Goal: Information Seeking & Learning: Learn about a topic

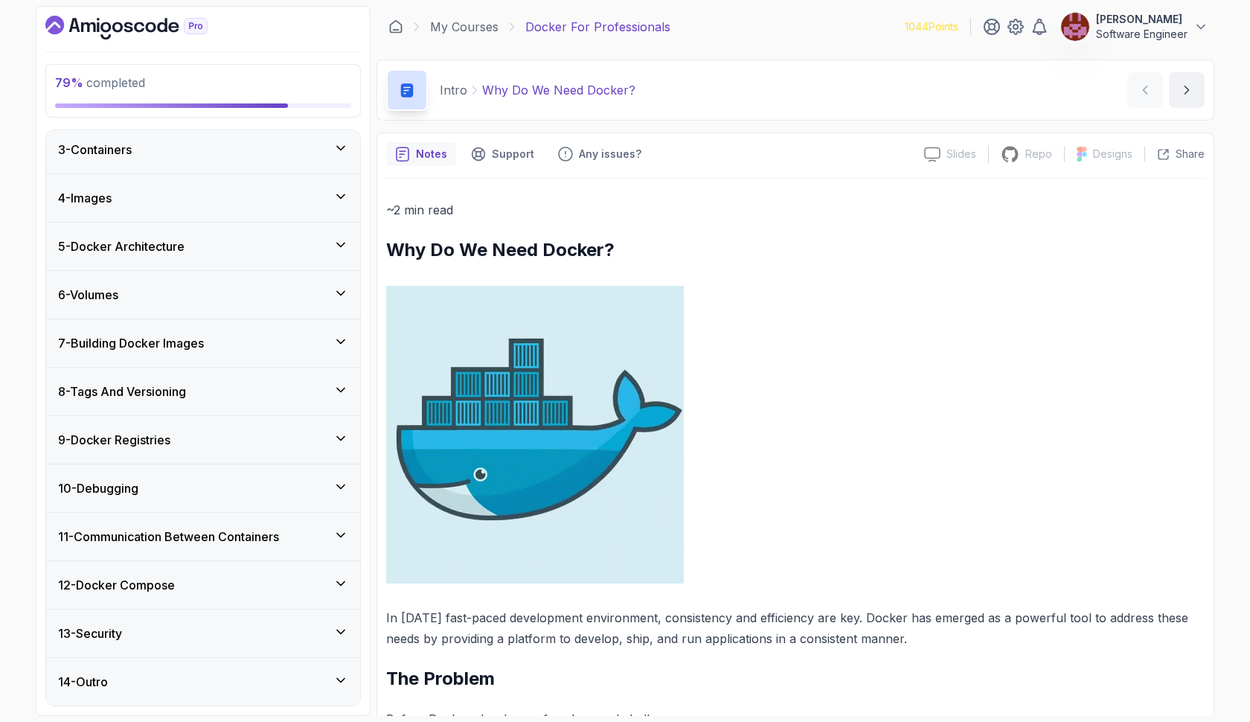
click at [342, 437] on icon at bounding box center [340, 438] width 15 height 15
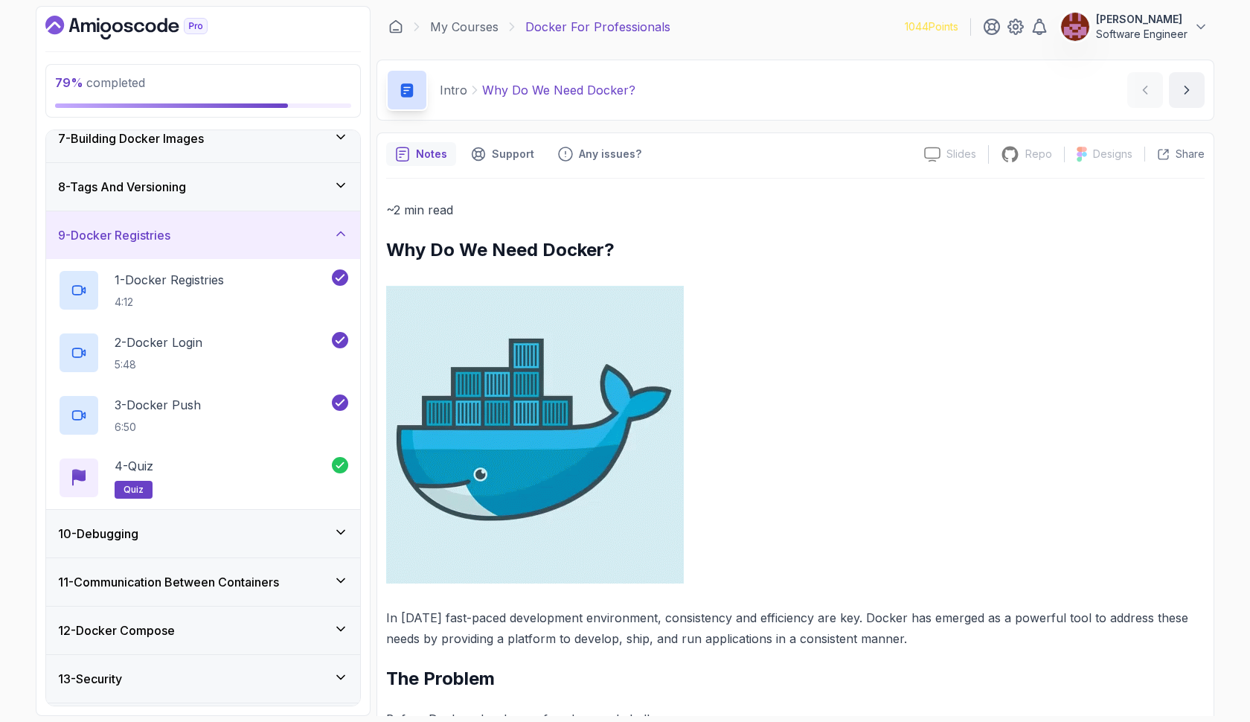
click at [270, 538] on div "10 - Debugging" at bounding box center [203, 534] width 290 height 18
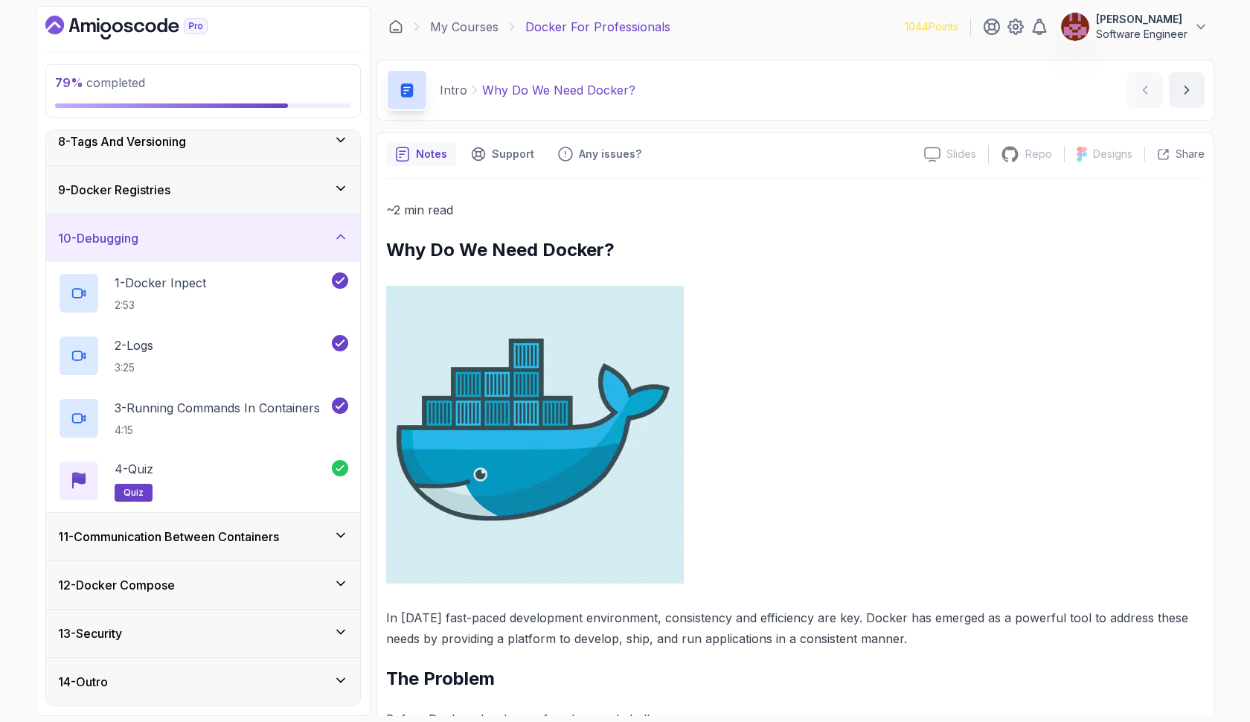
click at [273, 534] on h3 "11 - Communication Between Containers" at bounding box center [168, 537] width 221 height 18
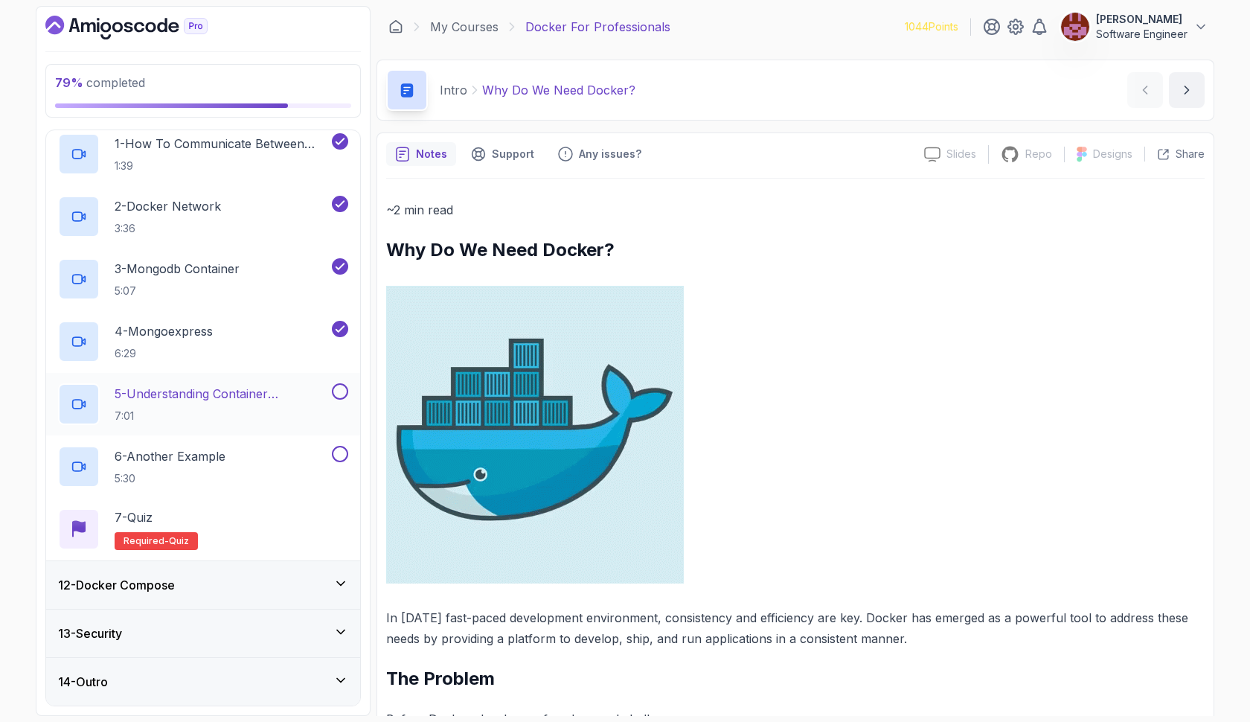
scroll to position [539, 0]
click at [251, 389] on p "5 - Understanding Container Communication" at bounding box center [222, 394] width 214 height 18
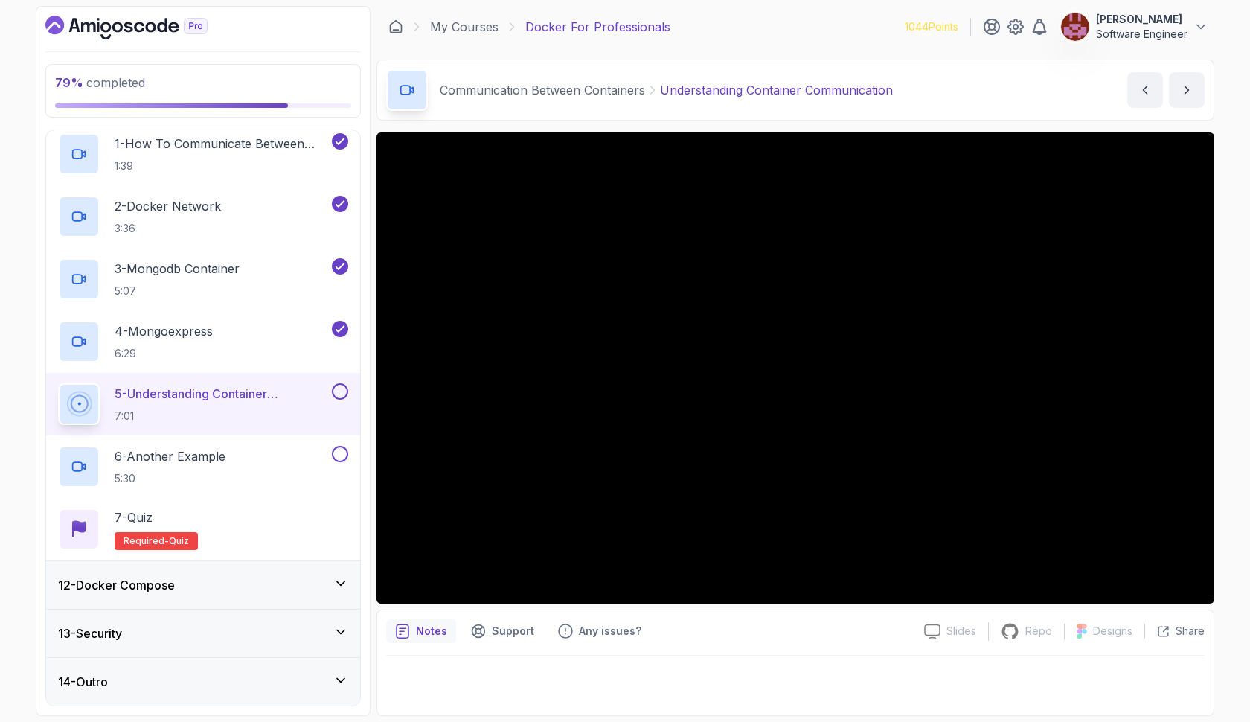
click at [342, 387] on button at bounding box center [340, 391] width 16 height 16
click at [342, 456] on button at bounding box center [340, 454] width 16 height 16
click at [266, 462] on div "6 - Another Example 5:30" at bounding box center [193, 467] width 271 height 42
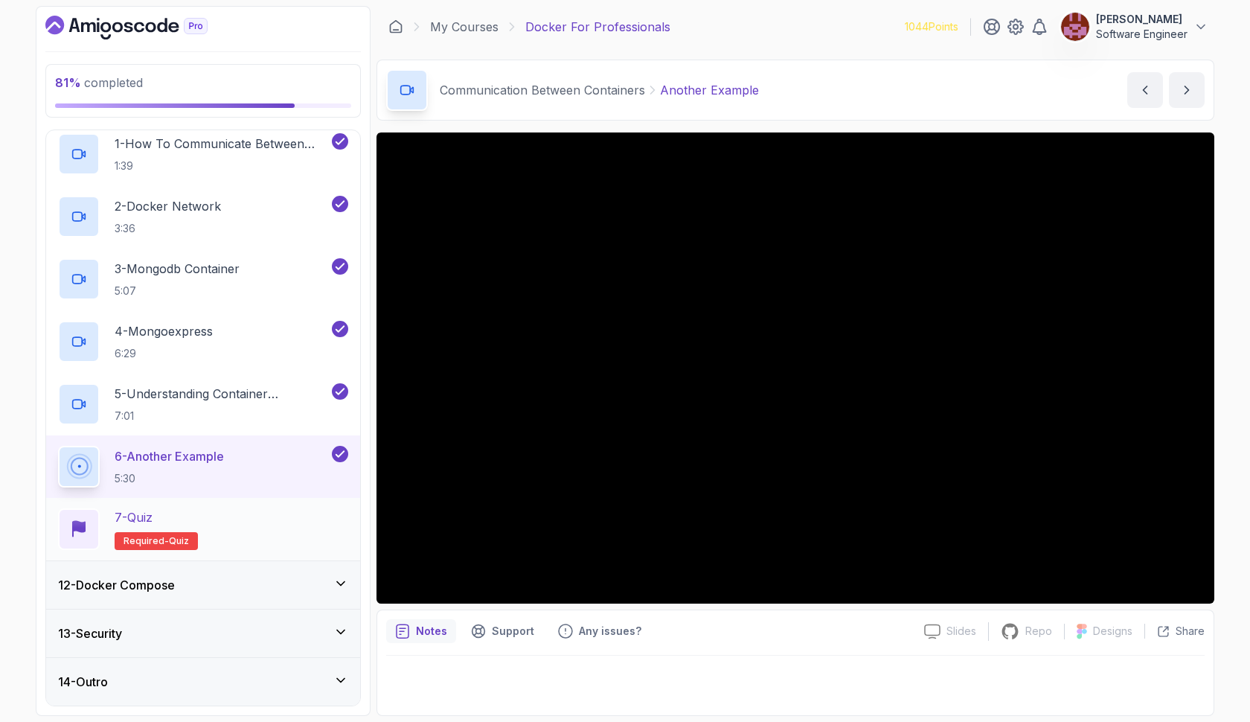
click at [211, 545] on div "7 - Quiz Required- quiz" at bounding box center [203, 529] width 290 height 42
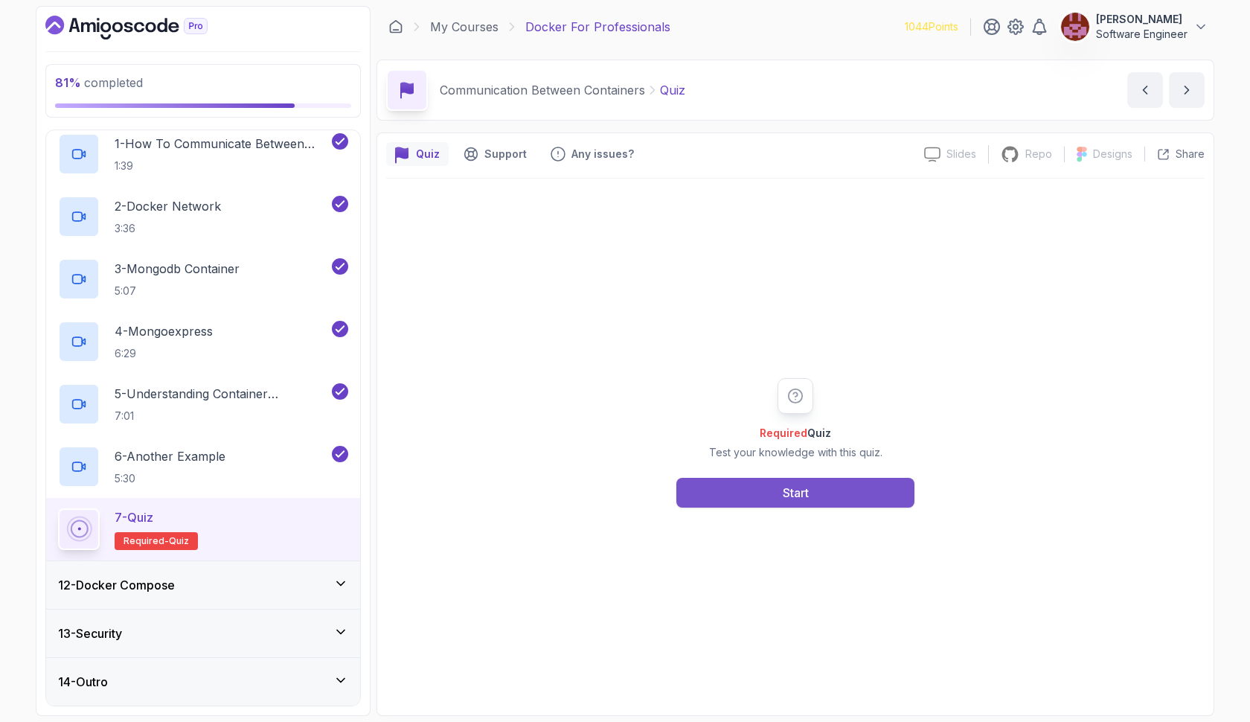
click at [813, 492] on button "Start" at bounding box center [796, 493] width 238 height 30
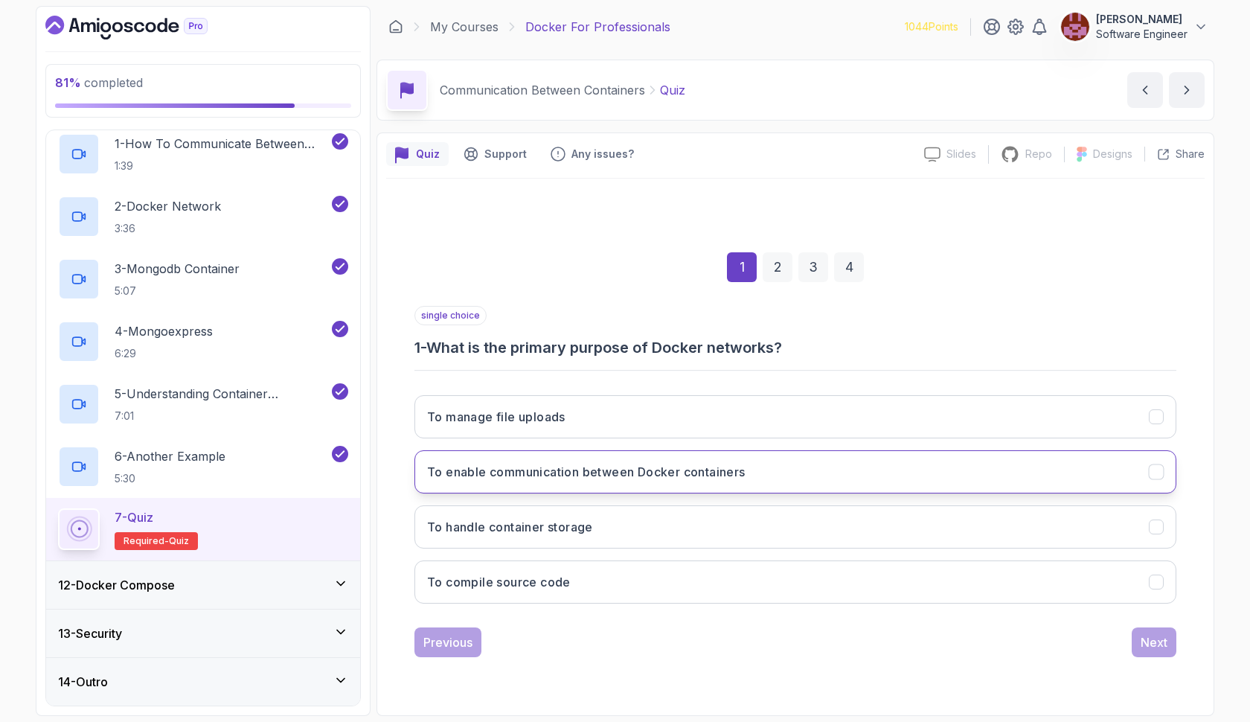
click at [727, 467] on h3 "To enable communication between Docker containers" at bounding box center [586, 472] width 319 height 18
click at [1149, 648] on div "Next" at bounding box center [1154, 642] width 27 height 18
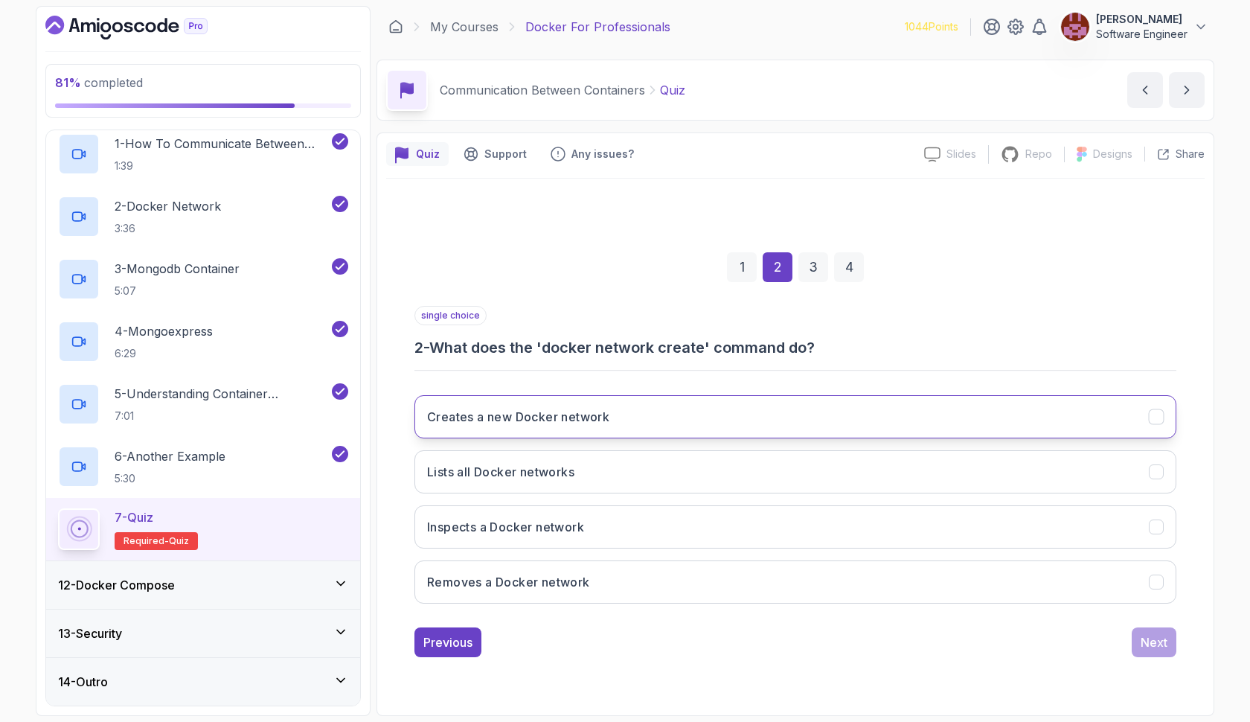
click at [783, 417] on button "Creates a new Docker network" at bounding box center [796, 416] width 762 height 43
click at [1158, 640] on div "Next" at bounding box center [1154, 642] width 27 height 18
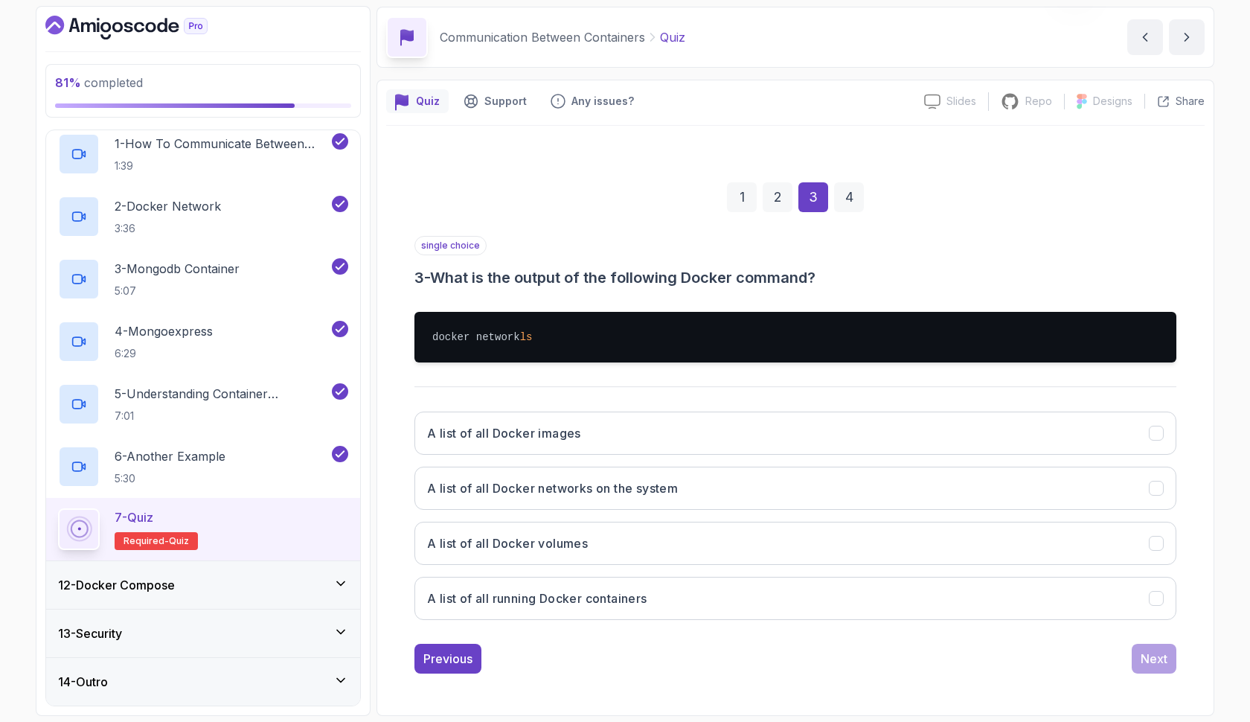
scroll to position [53, 0]
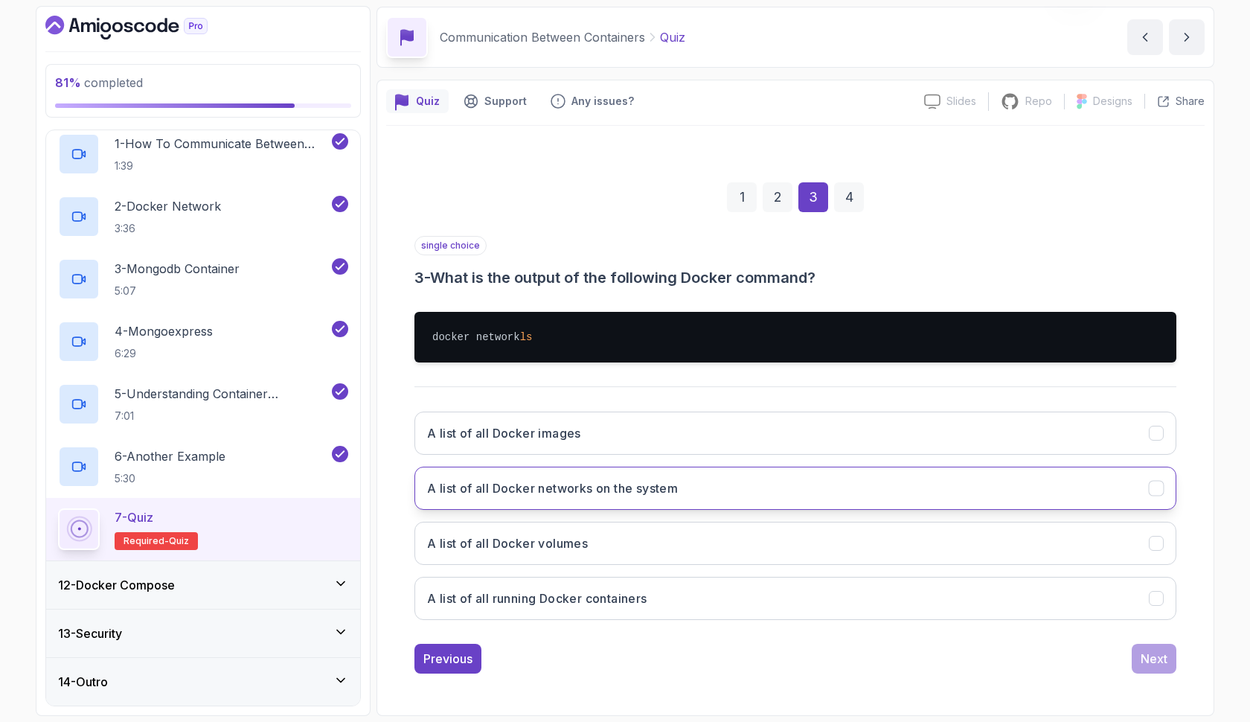
click at [700, 476] on button "A list of all Docker networks on the system" at bounding box center [796, 488] width 762 height 43
click at [1160, 662] on div "Next" at bounding box center [1154, 659] width 27 height 18
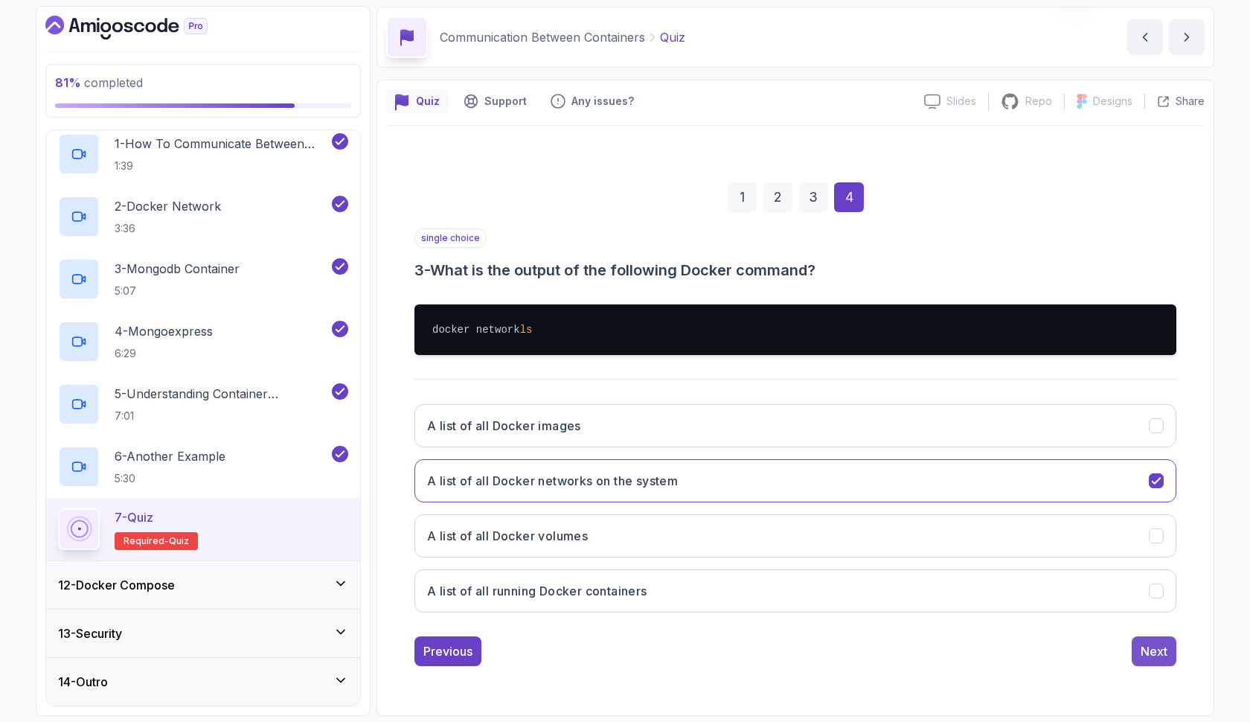
scroll to position [0, 0]
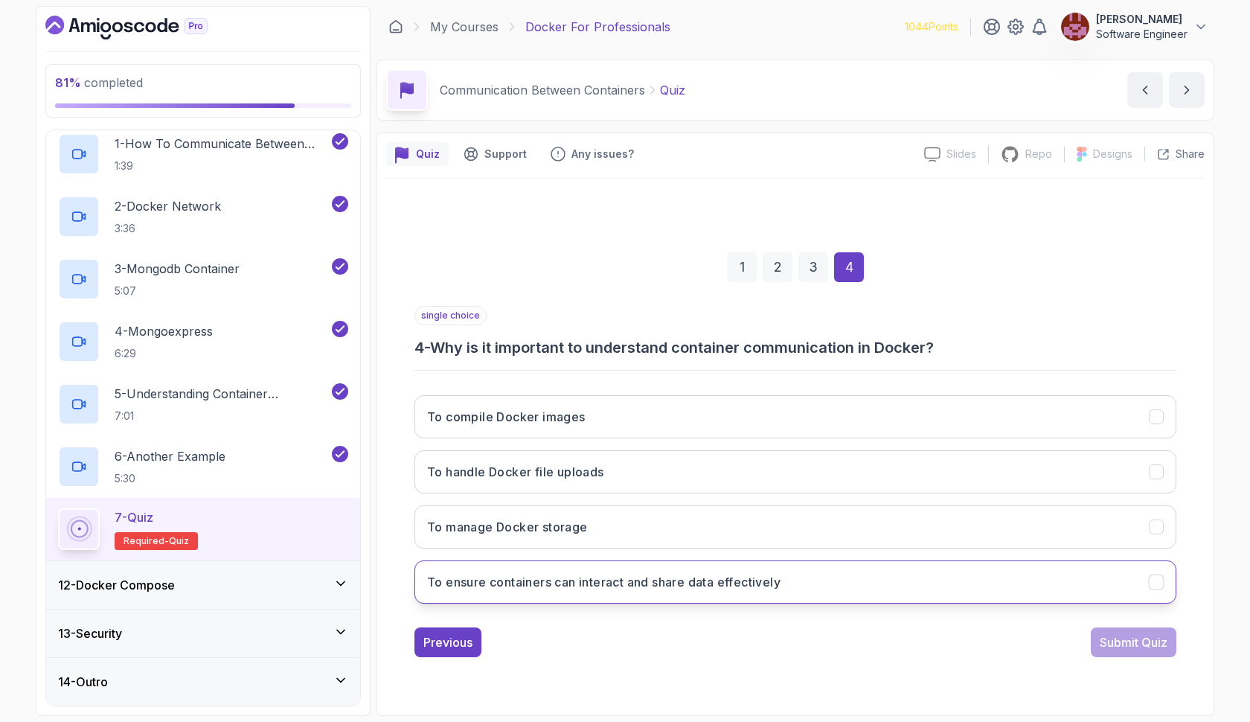
click at [714, 579] on h3 "To ensure containers can interact and share data effectively" at bounding box center [604, 582] width 354 height 18
click at [1131, 639] on div "Submit Quiz" at bounding box center [1134, 642] width 68 height 18
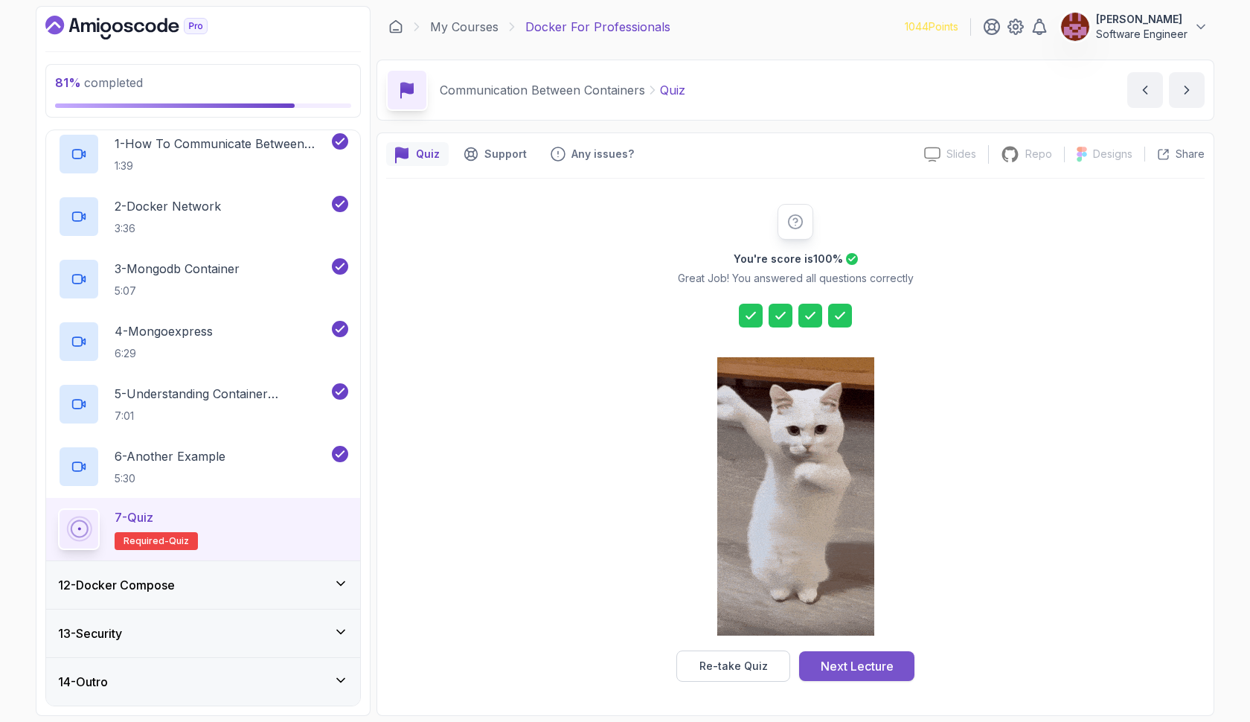
click at [811, 669] on button "Next Lecture" at bounding box center [856, 666] width 115 height 30
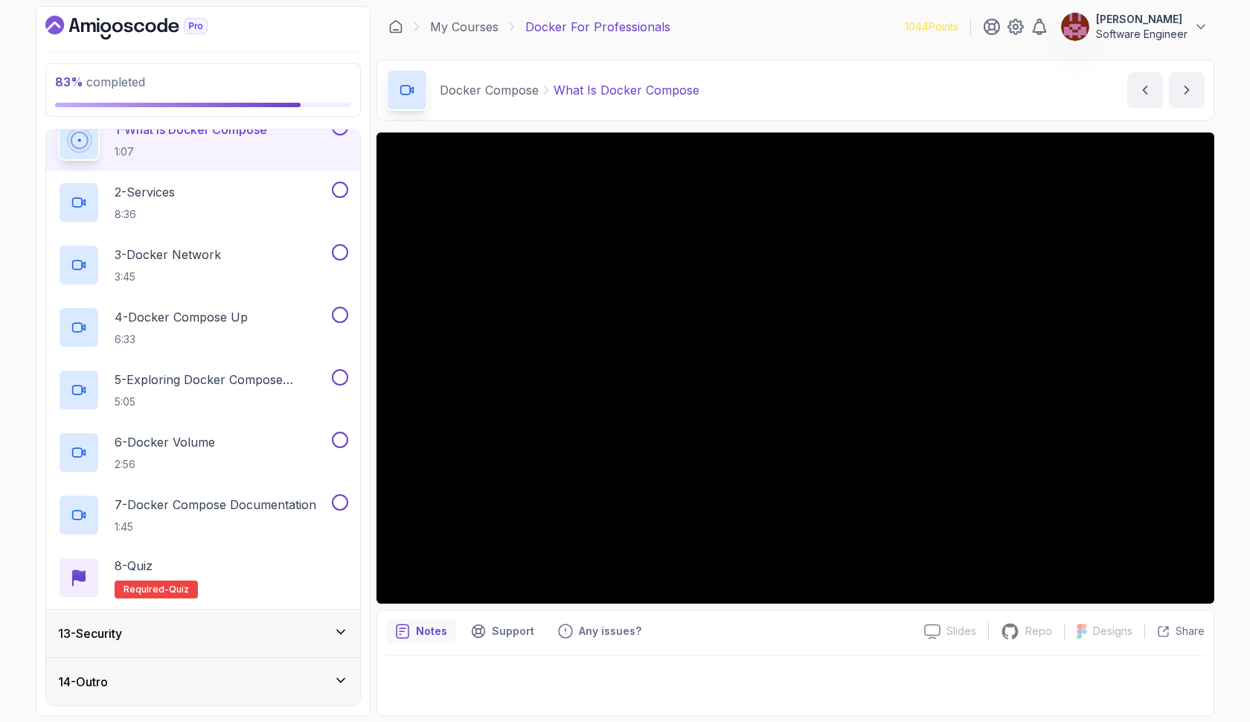
scroll to position [601, 0]
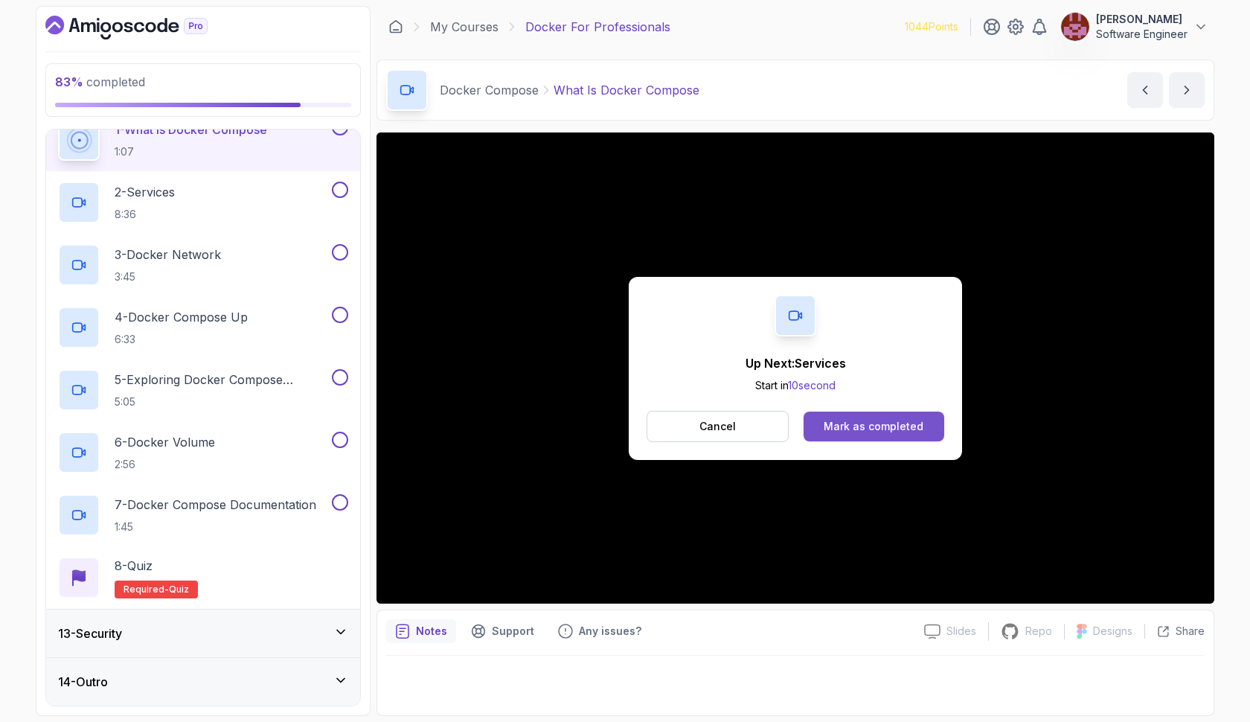
click at [843, 422] on div "Mark as completed" at bounding box center [874, 426] width 100 height 15
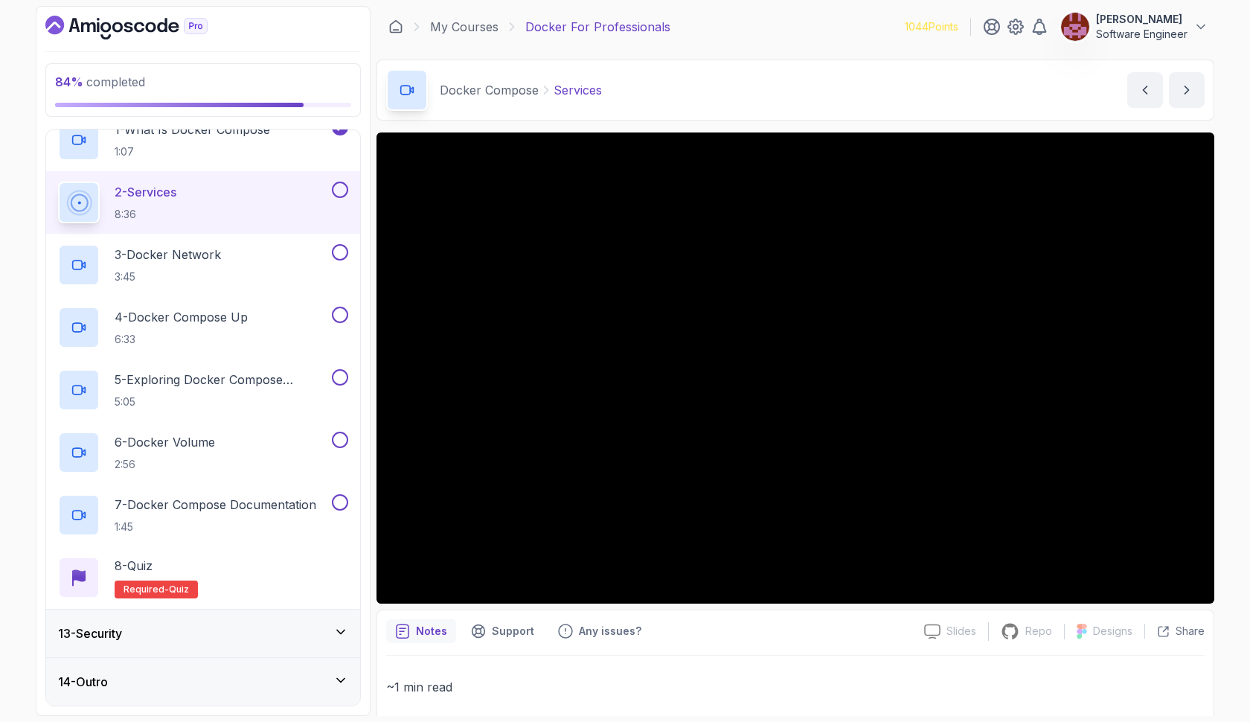
click at [343, 188] on button at bounding box center [340, 190] width 16 height 16
click at [295, 258] on div "3 - Docker Network 3:45" at bounding box center [193, 265] width 271 height 42
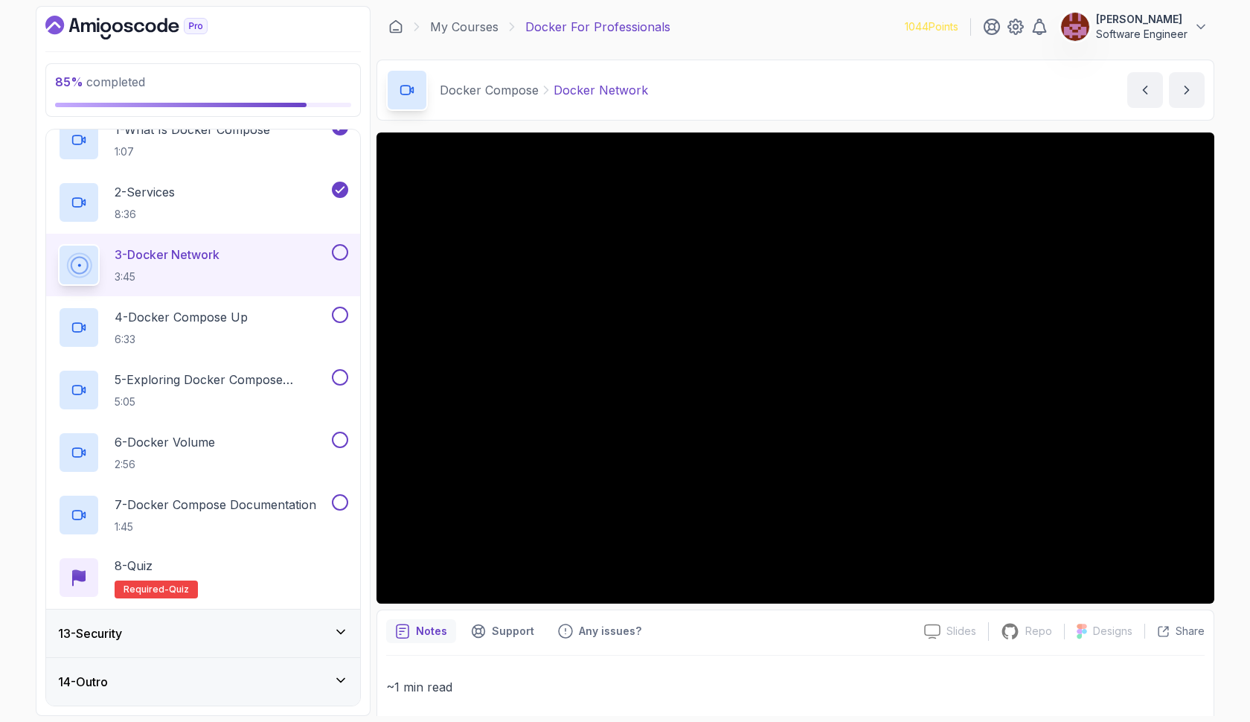
click at [338, 633] on icon at bounding box center [340, 631] width 15 height 15
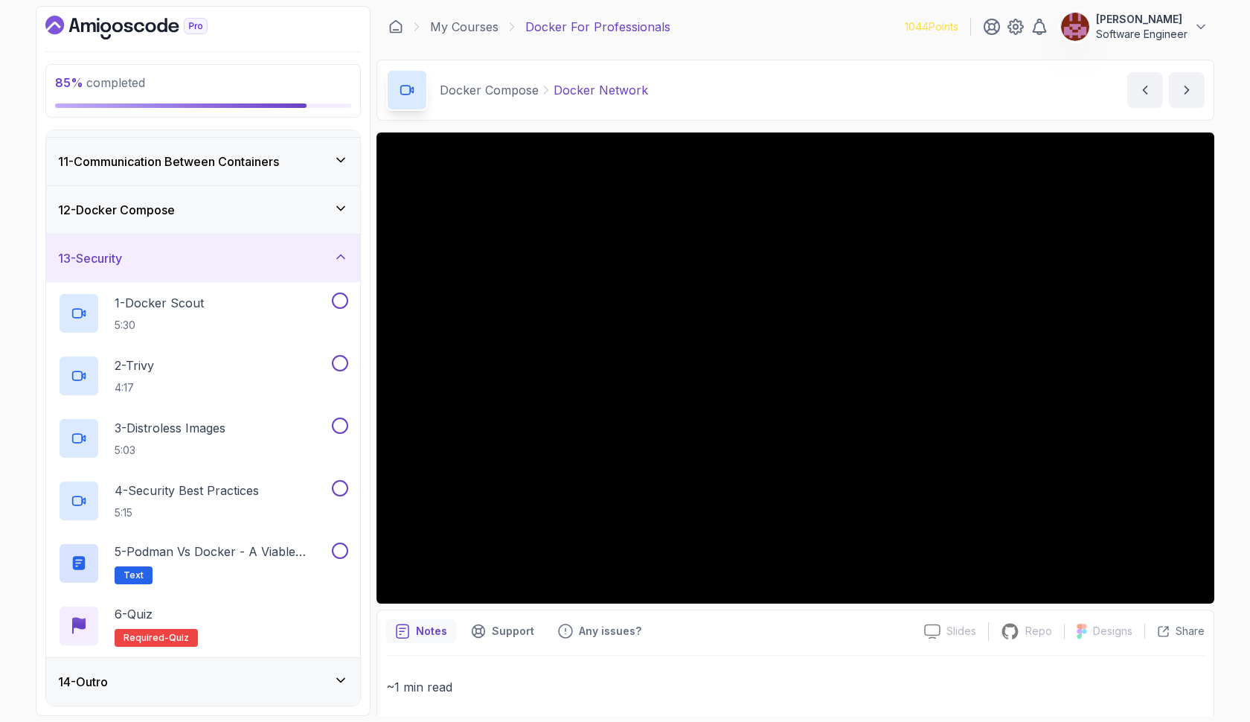
scroll to position [476, 0]
click at [345, 212] on icon at bounding box center [340, 208] width 15 height 15
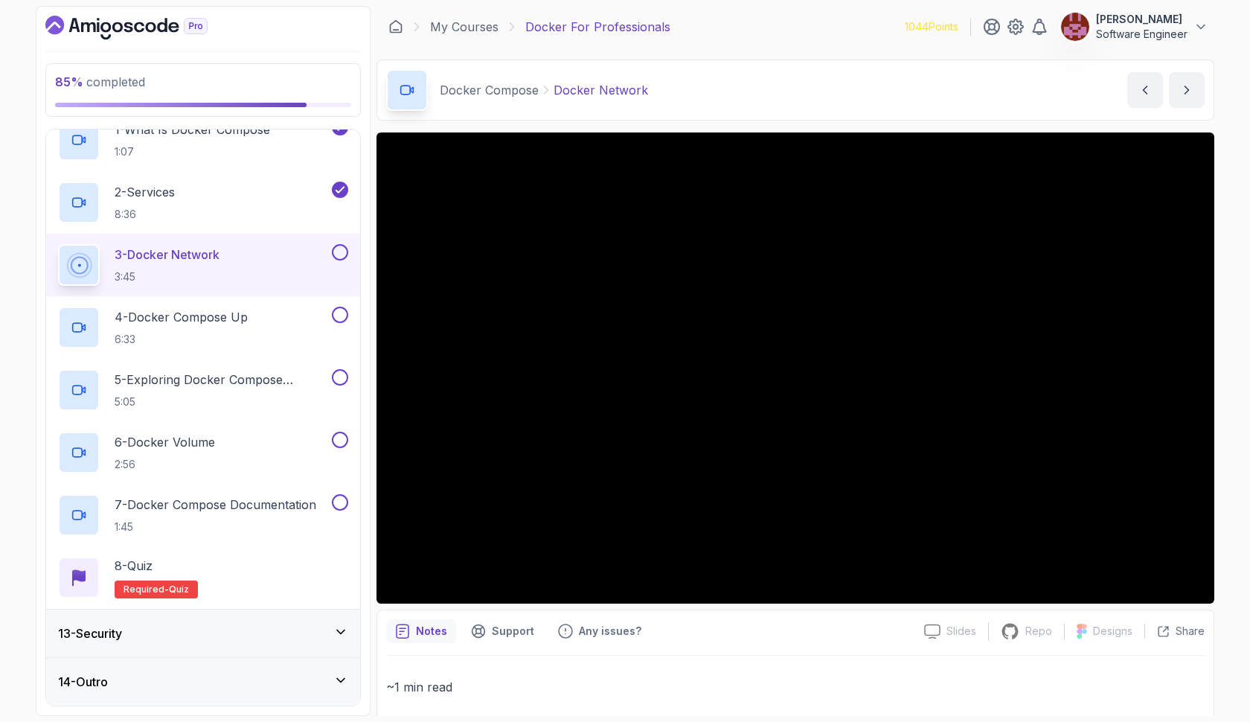
scroll to position [601, 0]
click at [336, 252] on button at bounding box center [340, 252] width 16 height 16
click at [263, 321] on div "4 - Docker Compose Up 6:33" at bounding box center [193, 328] width 271 height 42
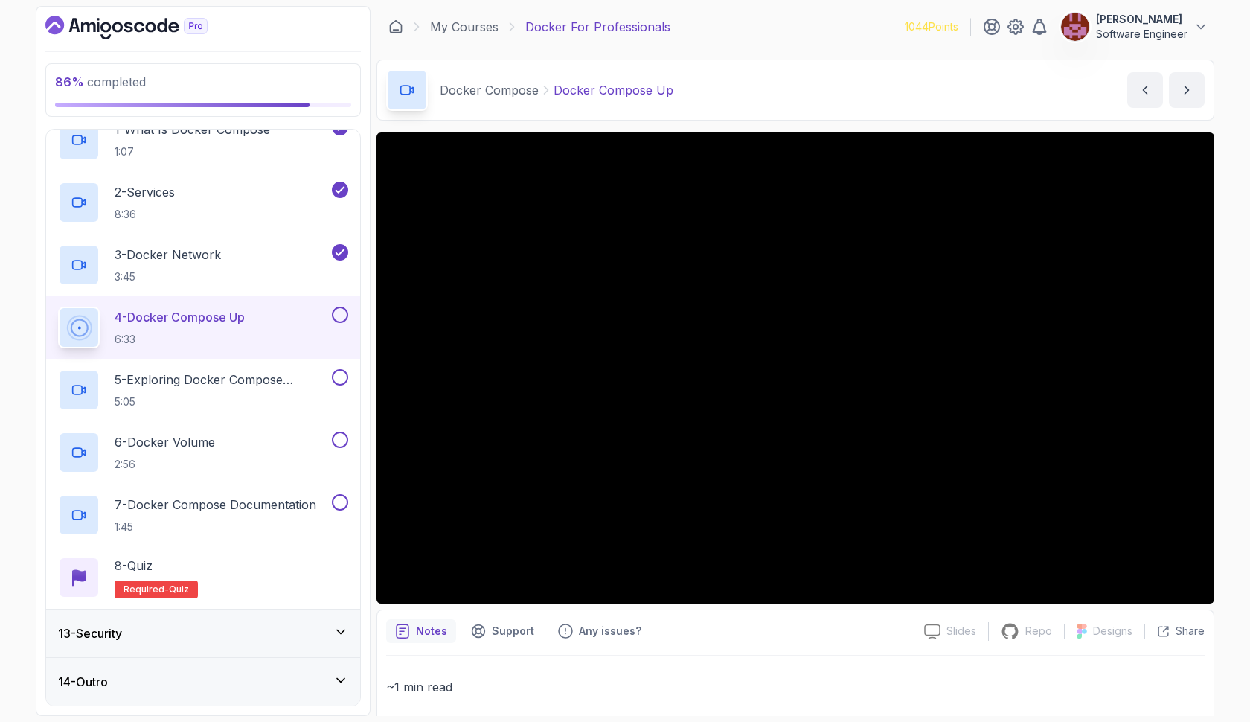
click at [346, 315] on button at bounding box center [340, 315] width 16 height 16
click at [261, 394] on h2 "5 - Exploring Docker Compose Commands 5:05" at bounding box center [222, 390] width 214 height 39
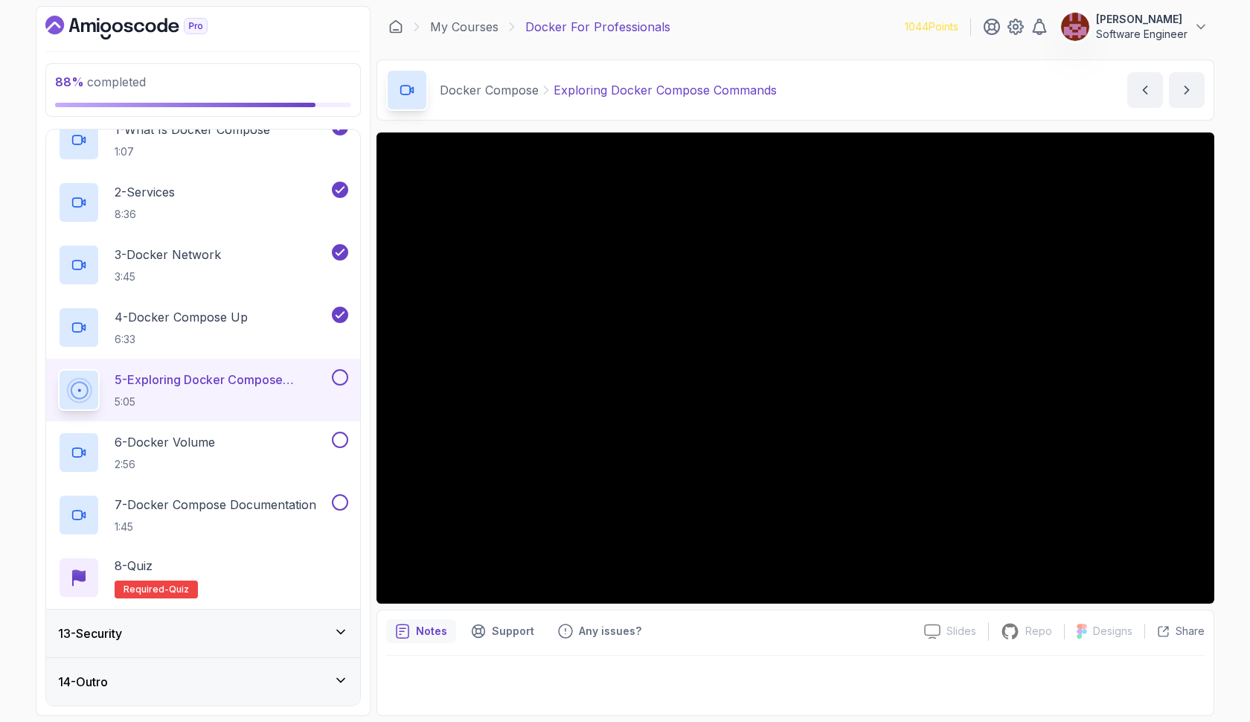
click at [336, 377] on button at bounding box center [340, 377] width 16 height 16
click at [298, 437] on div "6 - Docker Volume 2:56" at bounding box center [193, 453] width 271 height 42
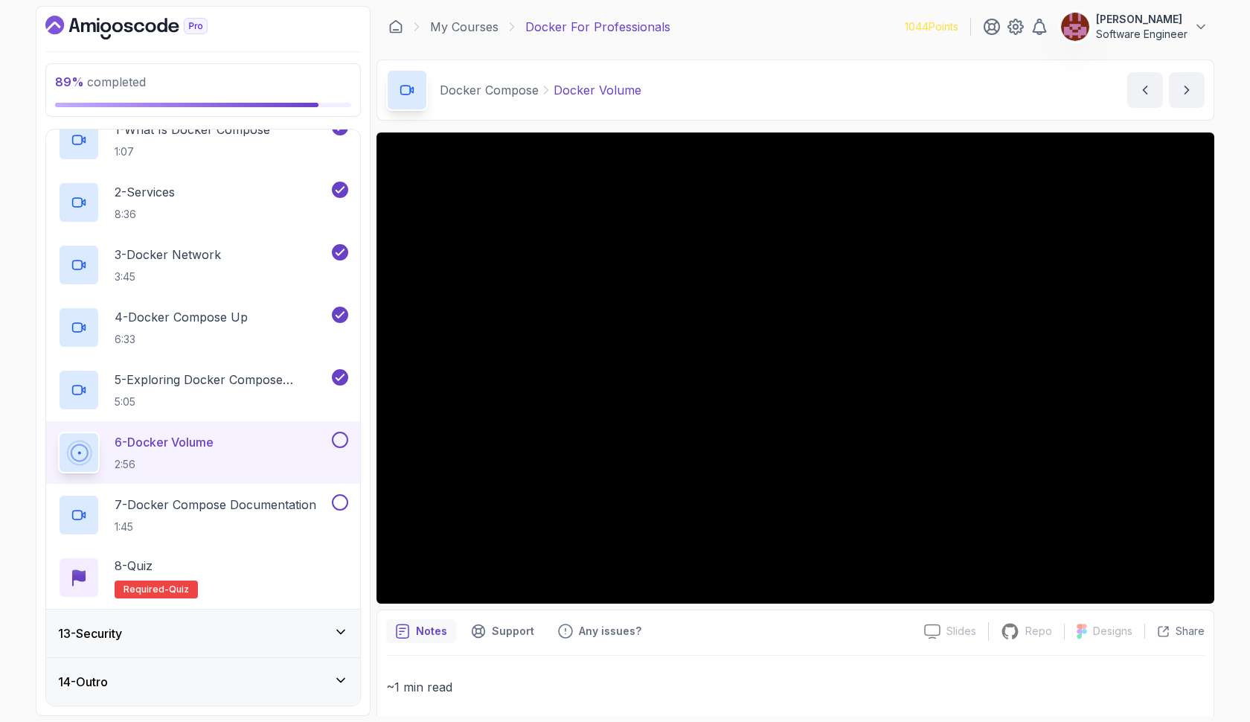
click at [339, 446] on button at bounding box center [340, 440] width 16 height 16
click at [275, 508] on p "7 - Docker Compose Documentation" at bounding box center [216, 505] width 202 height 18
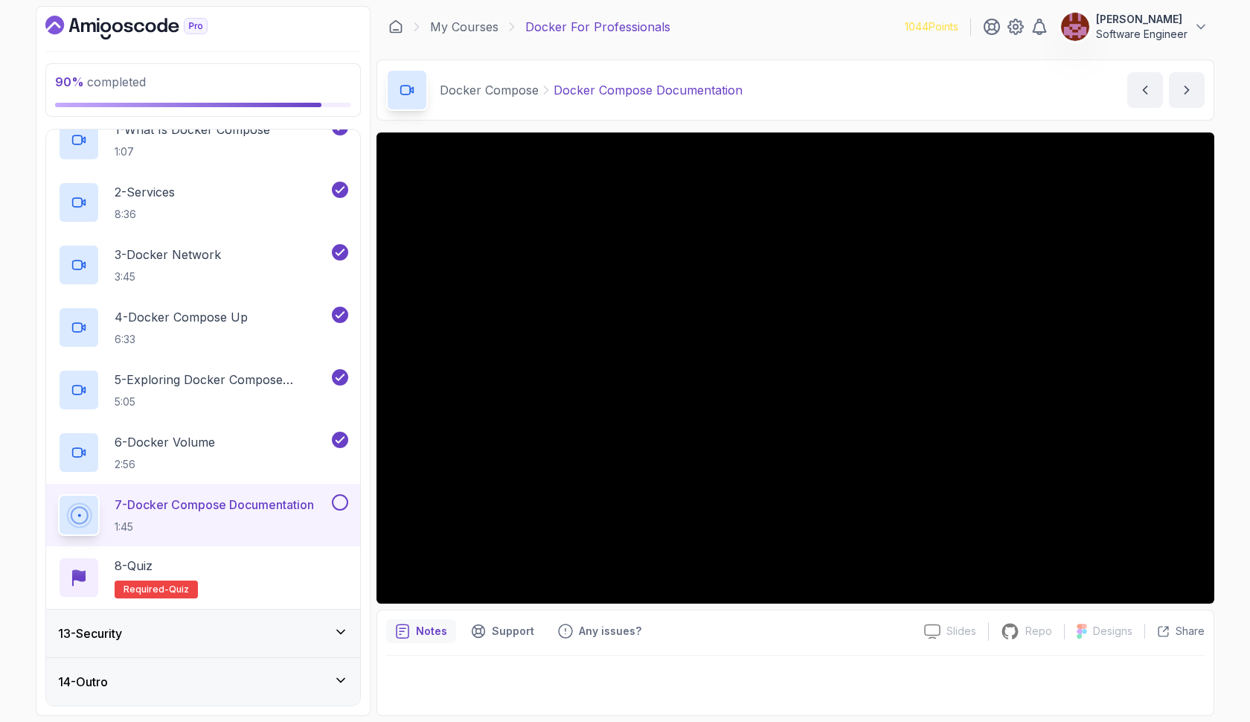
click at [337, 501] on button at bounding box center [340, 502] width 16 height 16
click at [303, 563] on div "8 - Quiz Required- quiz" at bounding box center [203, 578] width 290 height 42
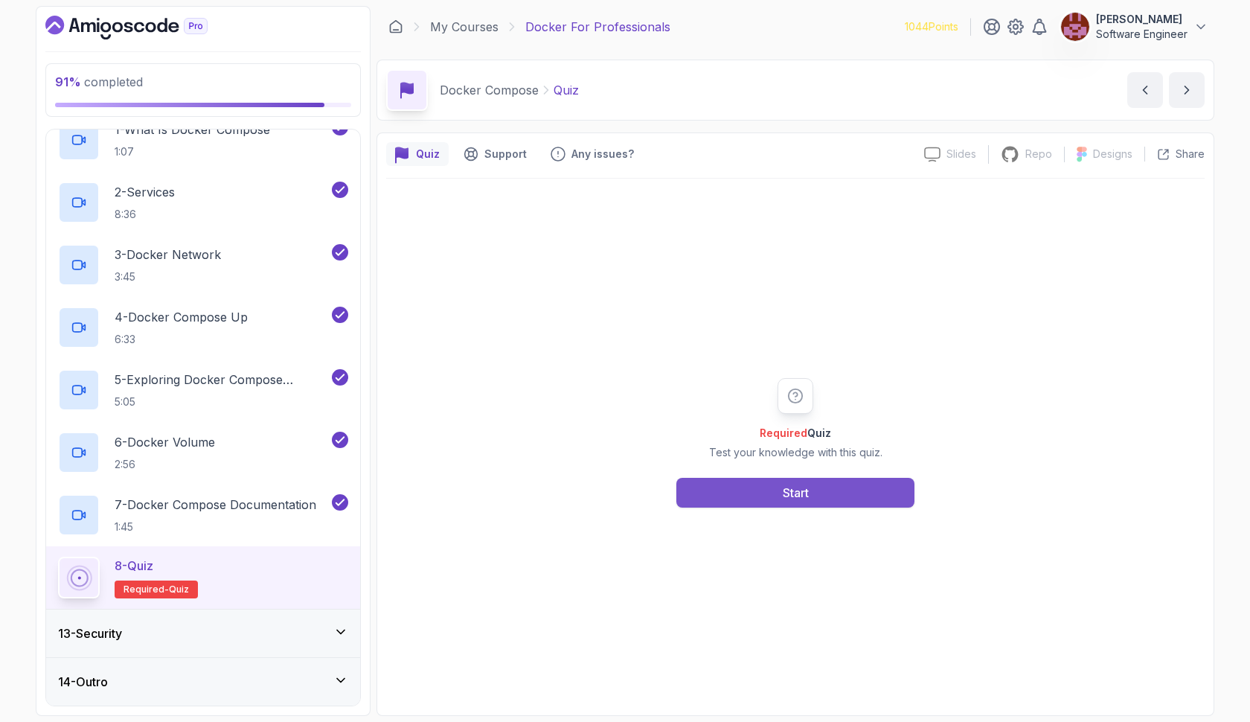
click at [863, 496] on button "Start" at bounding box center [796, 493] width 238 height 30
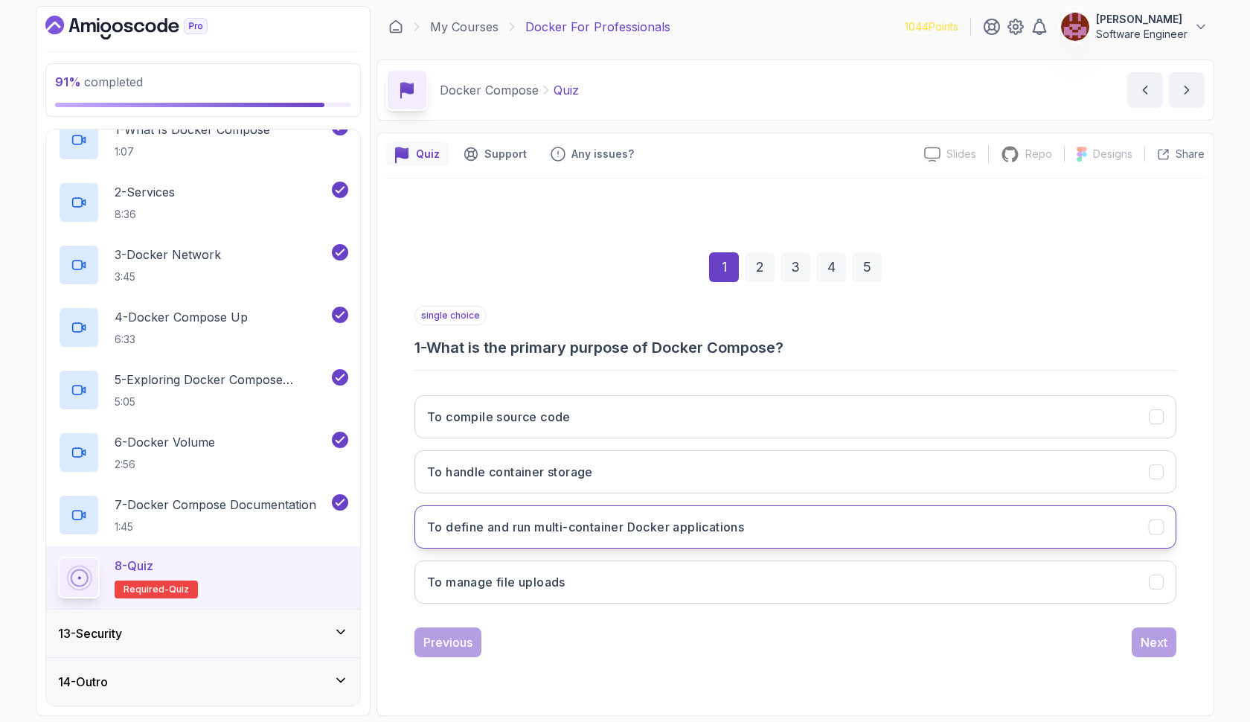
click at [764, 518] on button "To define and run multi-container Docker applications" at bounding box center [796, 526] width 762 height 43
click at [1160, 653] on button "Next" at bounding box center [1154, 642] width 45 height 30
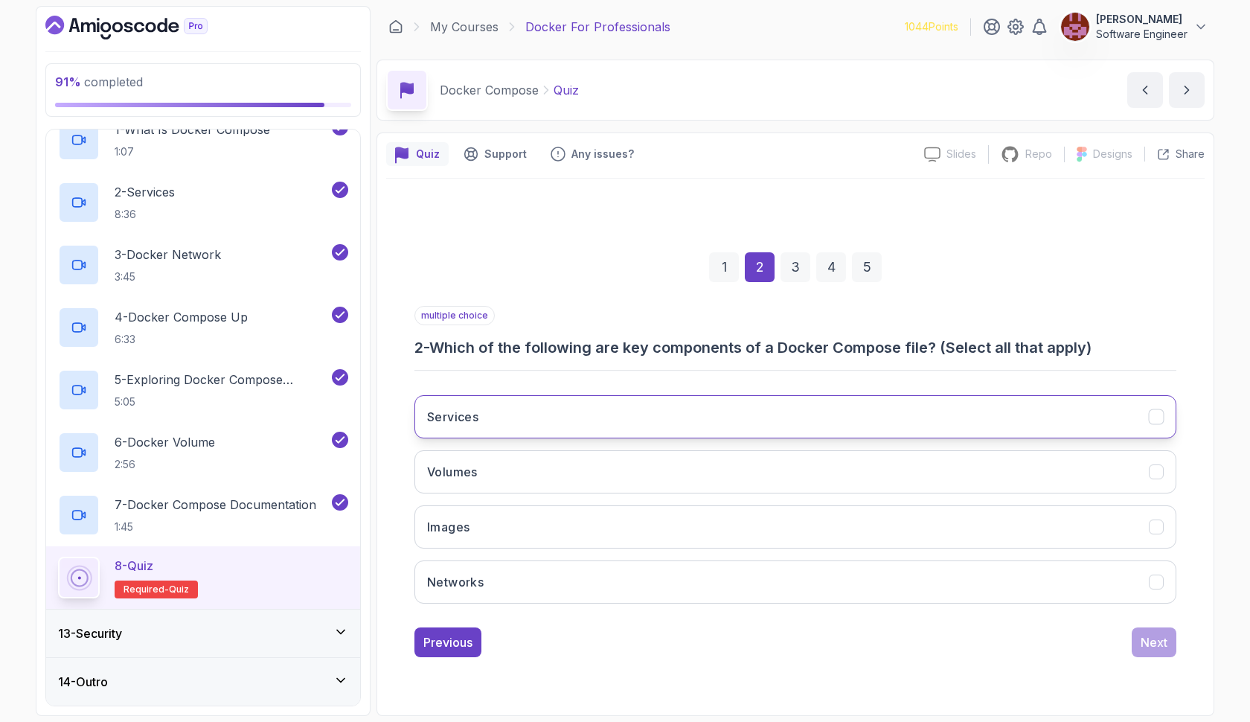
click at [656, 414] on button "Services" at bounding box center [796, 416] width 762 height 43
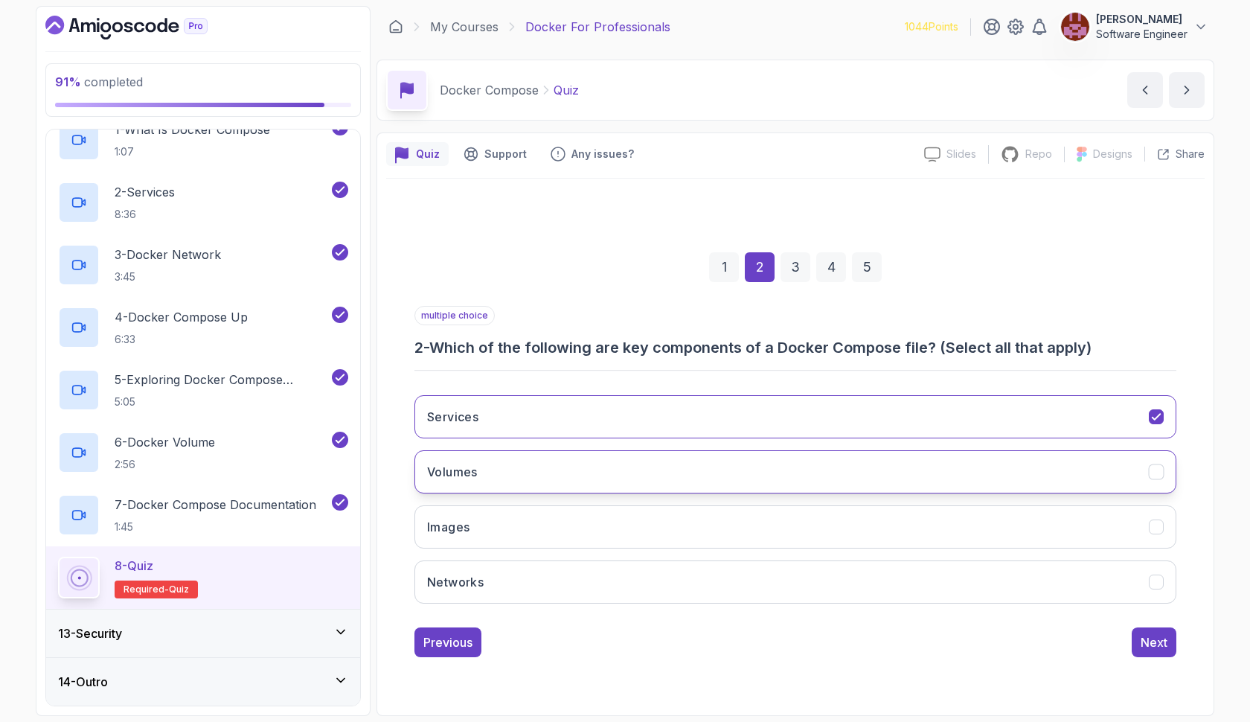
click at [619, 470] on button "Volumes" at bounding box center [796, 471] width 762 height 43
click at [622, 571] on button "Networks" at bounding box center [796, 581] width 762 height 43
click at [1142, 643] on div "Next" at bounding box center [1154, 642] width 27 height 18
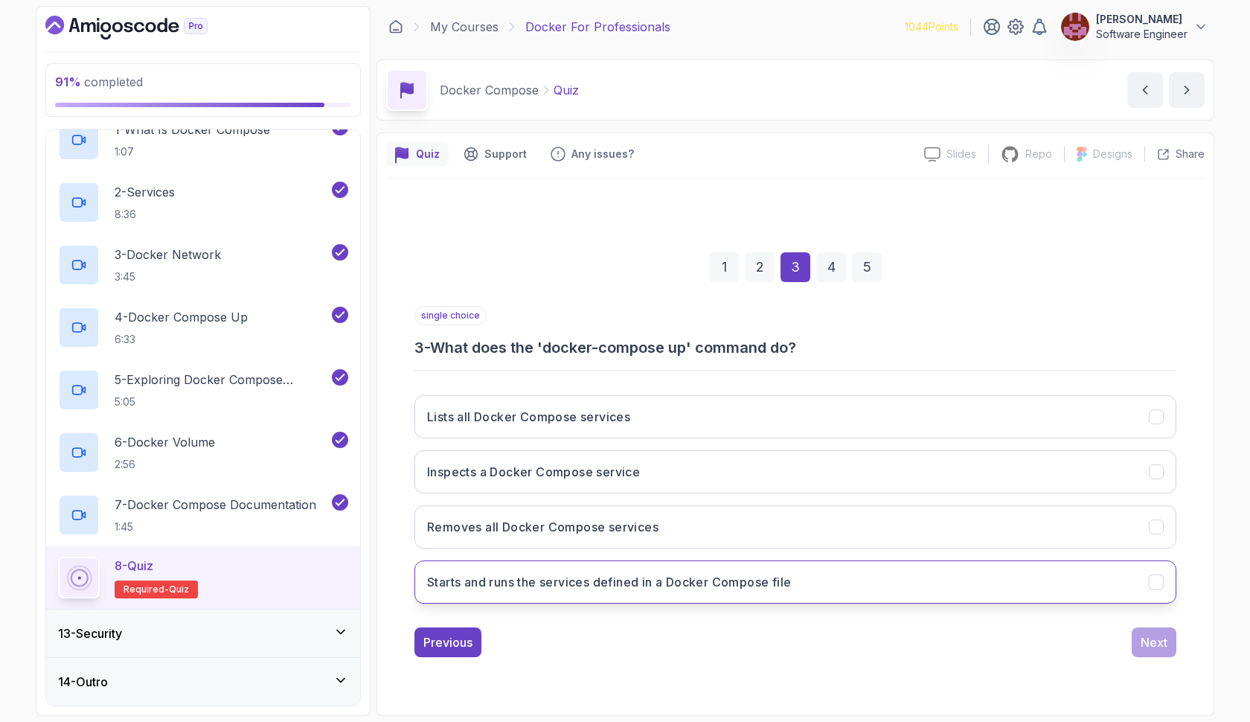
click at [680, 583] on h3 "Starts and runs the services defined in a Docker Compose file" at bounding box center [609, 582] width 364 height 18
click at [1161, 645] on div "Next" at bounding box center [1154, 642] width 27 height 18
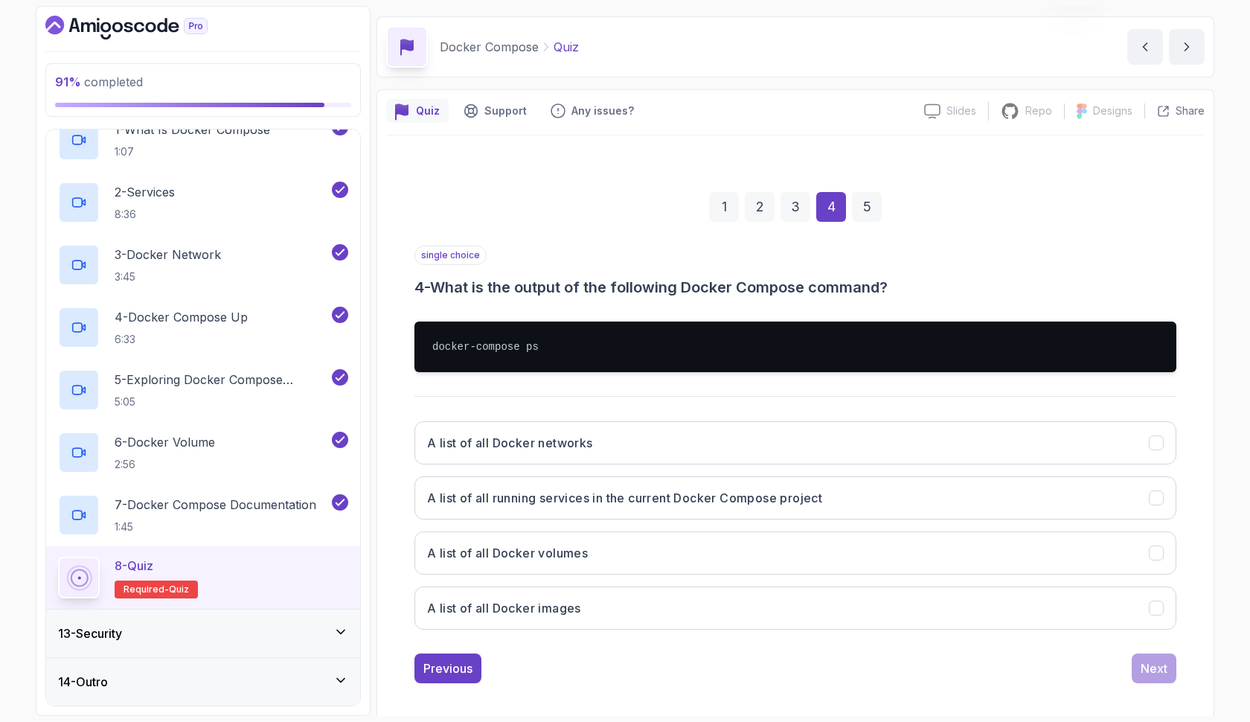
scroll to position [53, 0]
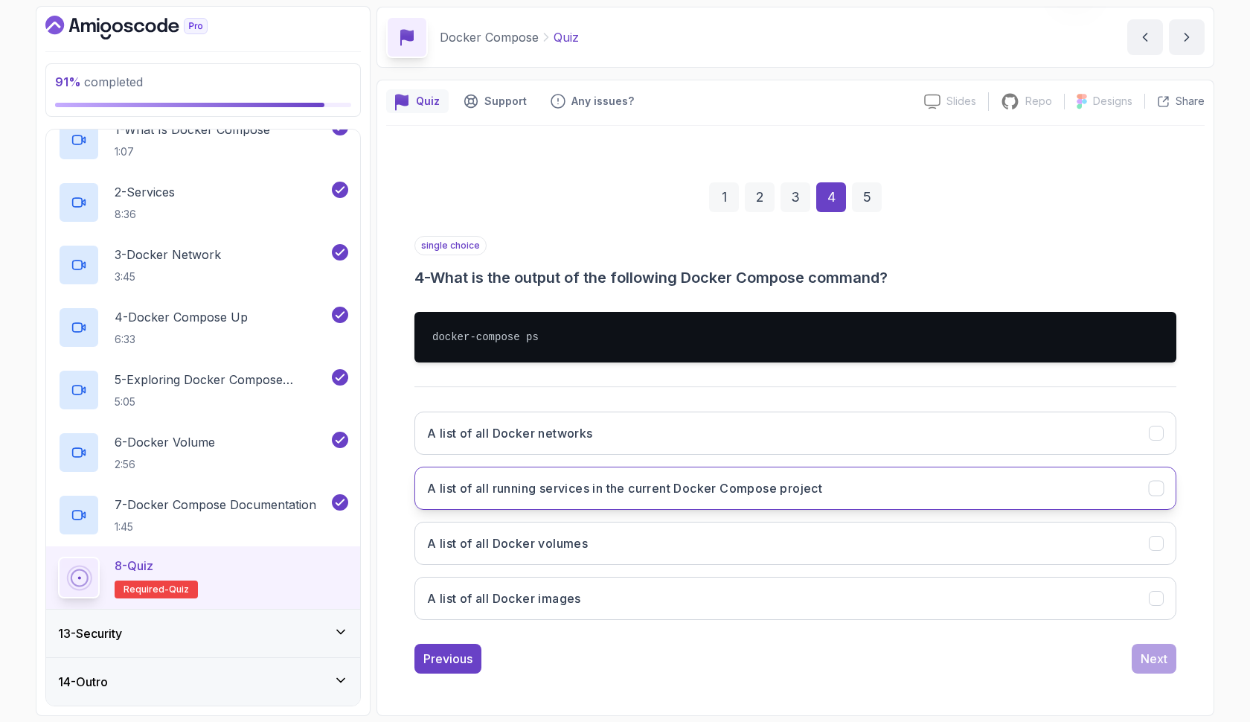
click at [639, 493] on h3 "A list of all running services in the current Docker Compose project" at bounding box center [624, 488] width 395 height 18
click at [1149, 656] on div "Next" at bounding box center [1154, 659] width 27 height 18
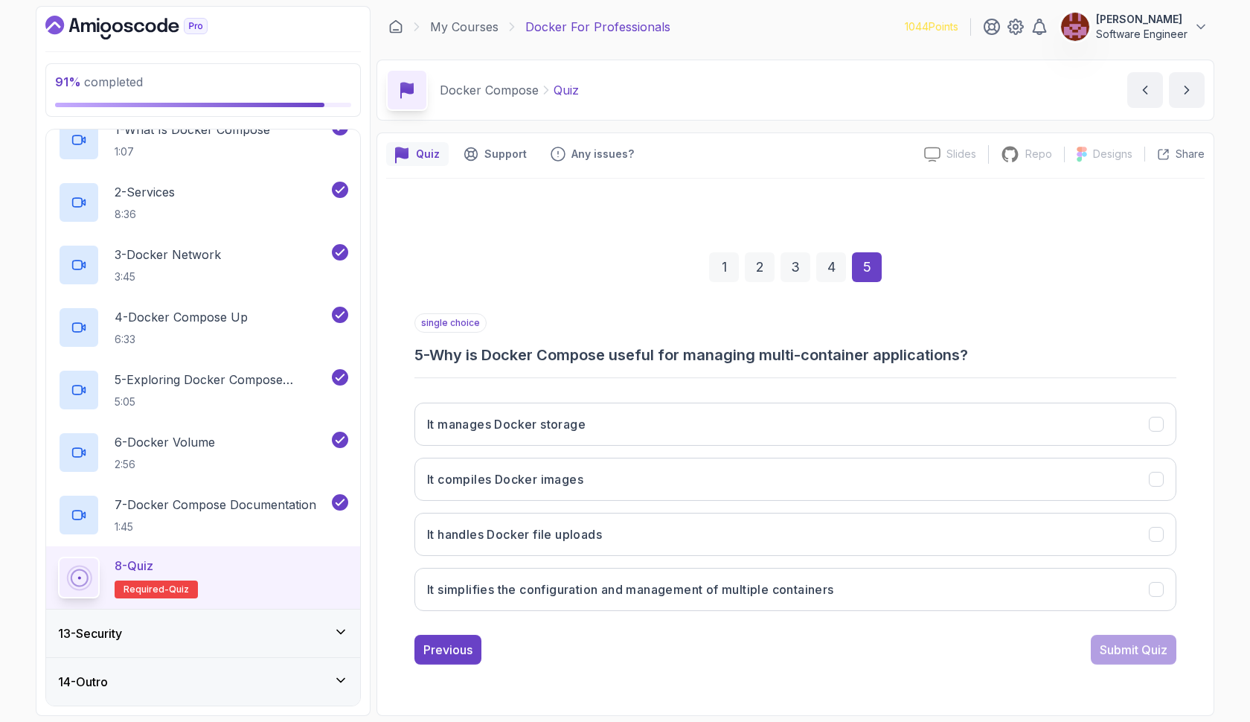
scroll to position [0, 0]
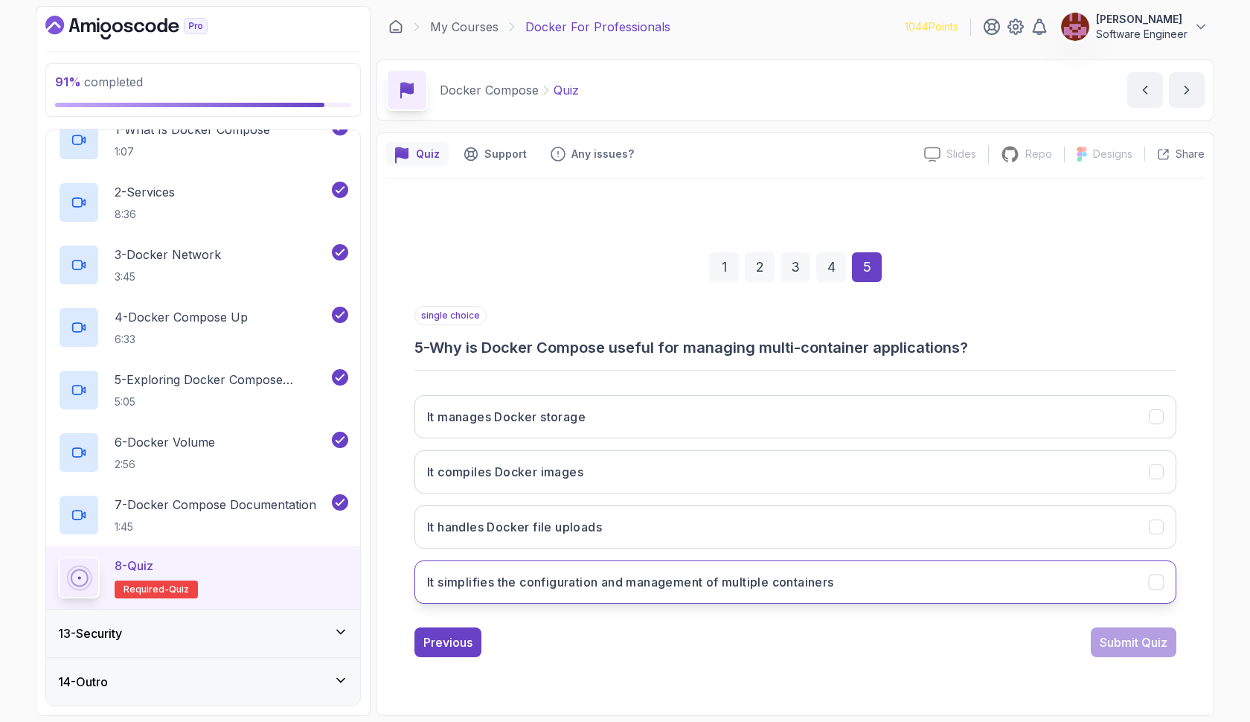
click at [624, 589] on h3 "It simplifies the configuration and management of multiple containers" at bounding box center [630, 582] width 407 height 18
click at [1130, 642] on div "Submit Quiz" at bounding box center [1134, 642] width 68 height 18
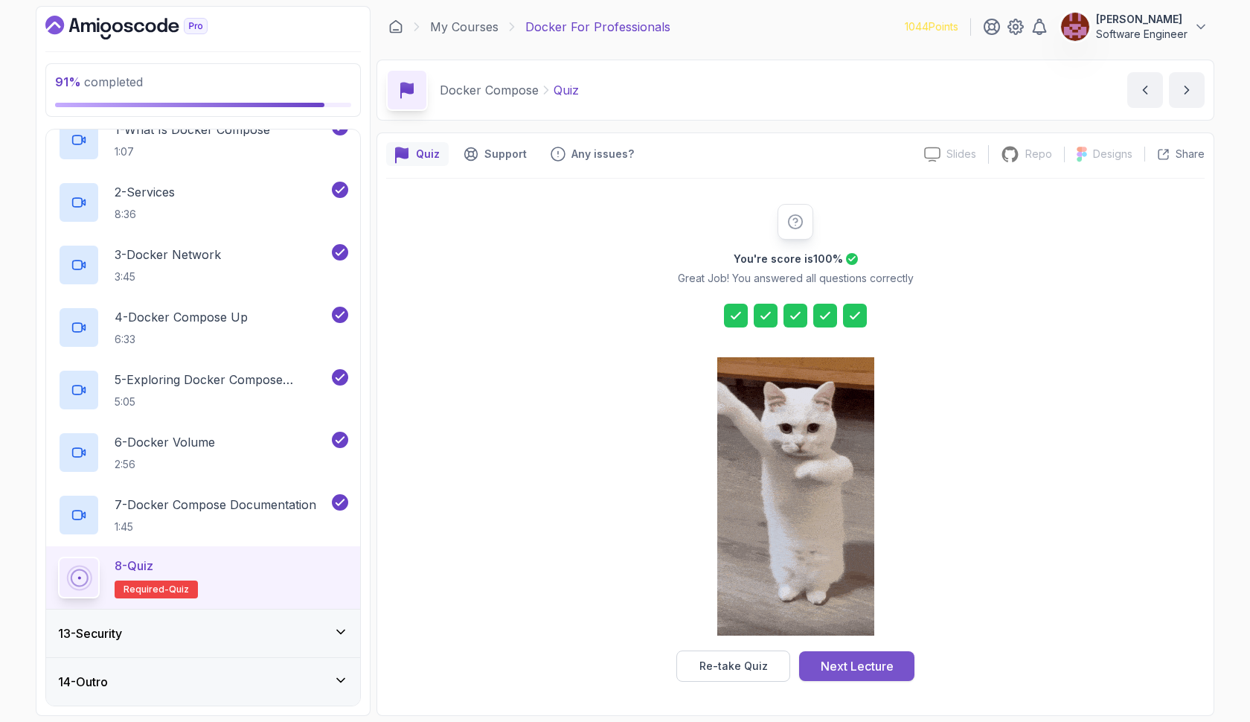
click at [868, 661] on div "Next Lecture" at bounding box center [857, 666] width 73 height 18
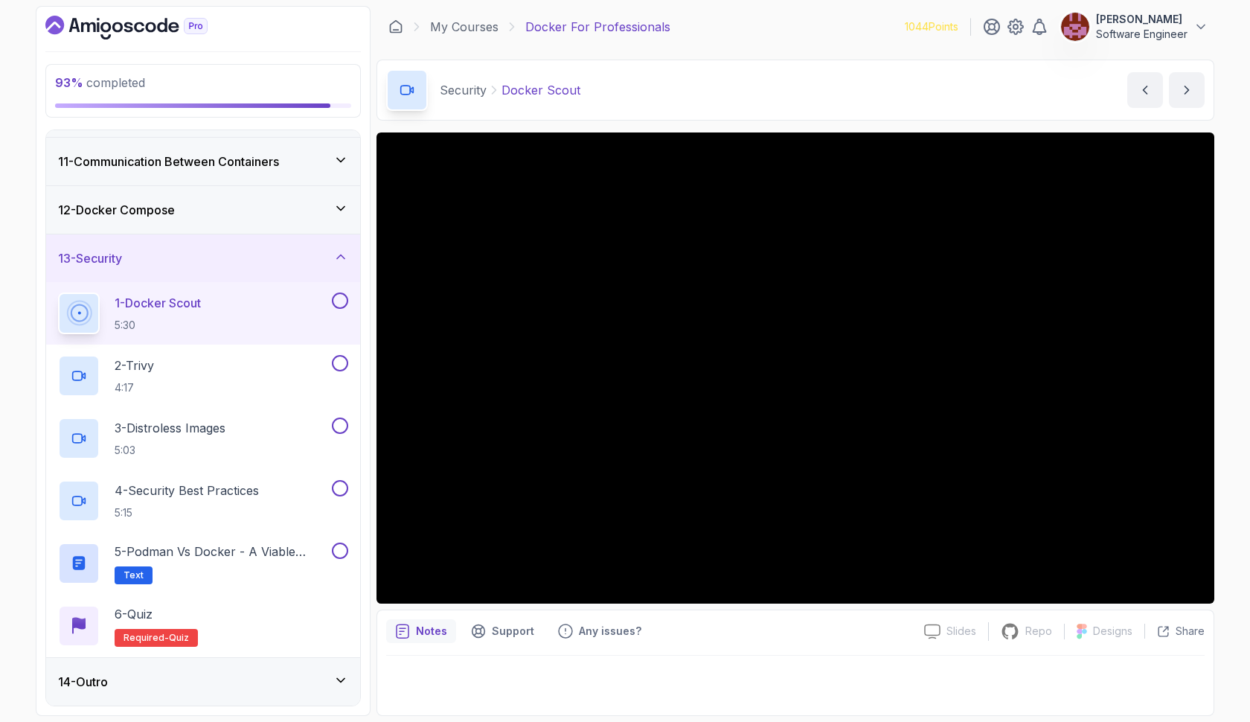
scroll to position [476, 0]
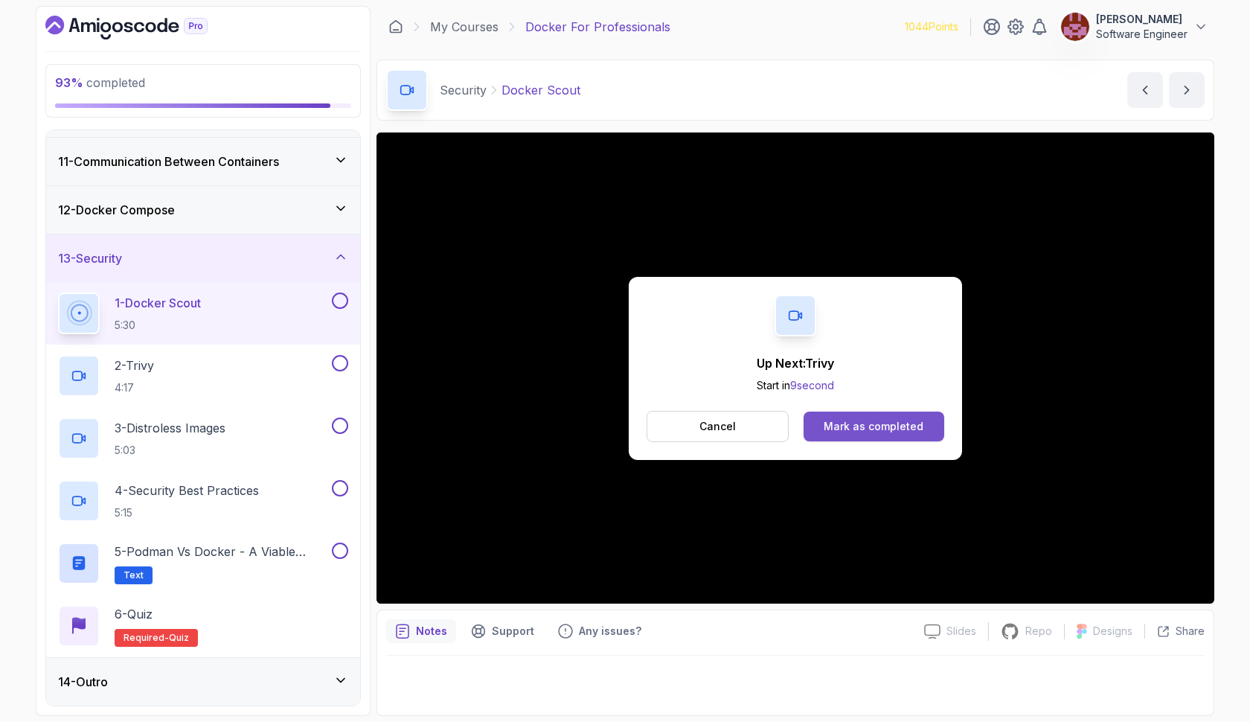
click at [902, 429] on div "Mark as completed" at bounding box center [874, 426] width 100 height 15
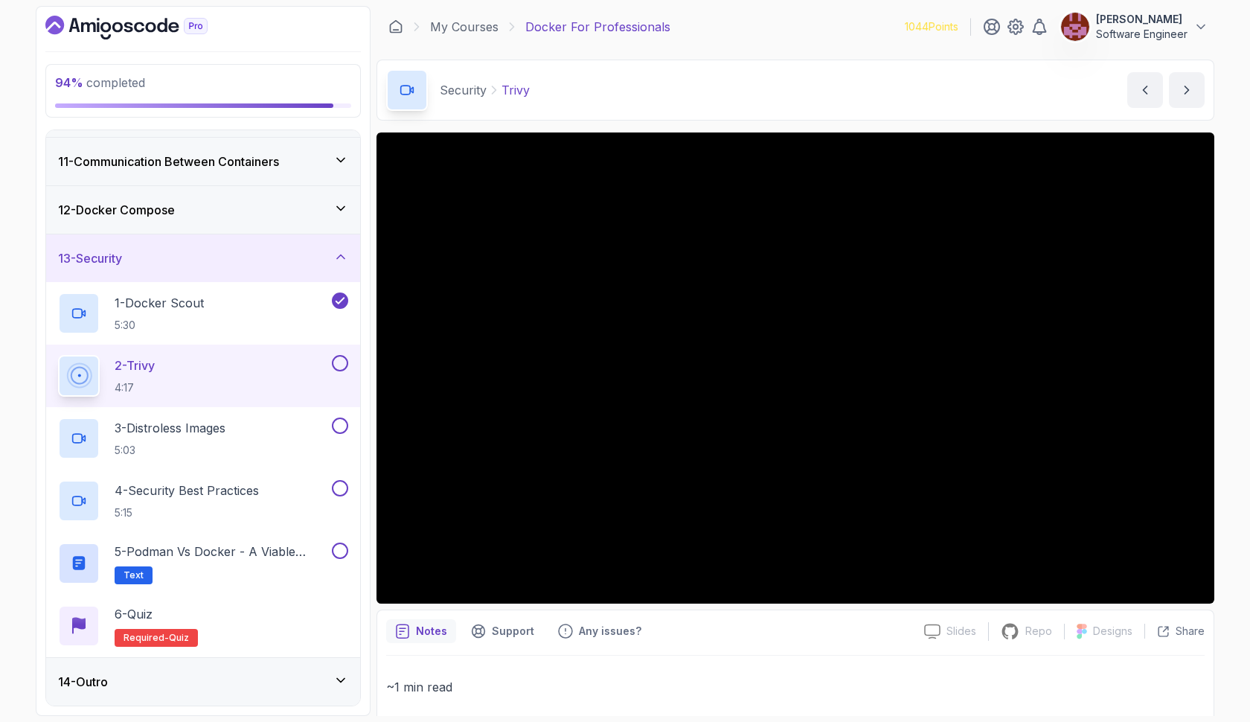
click at [339, 361] on button at bounding box center [340, 363] width 16 height 16
click at [182, 427] on p "3 - Distroless Images" at bounding box center [170, 428] width 111 height 18
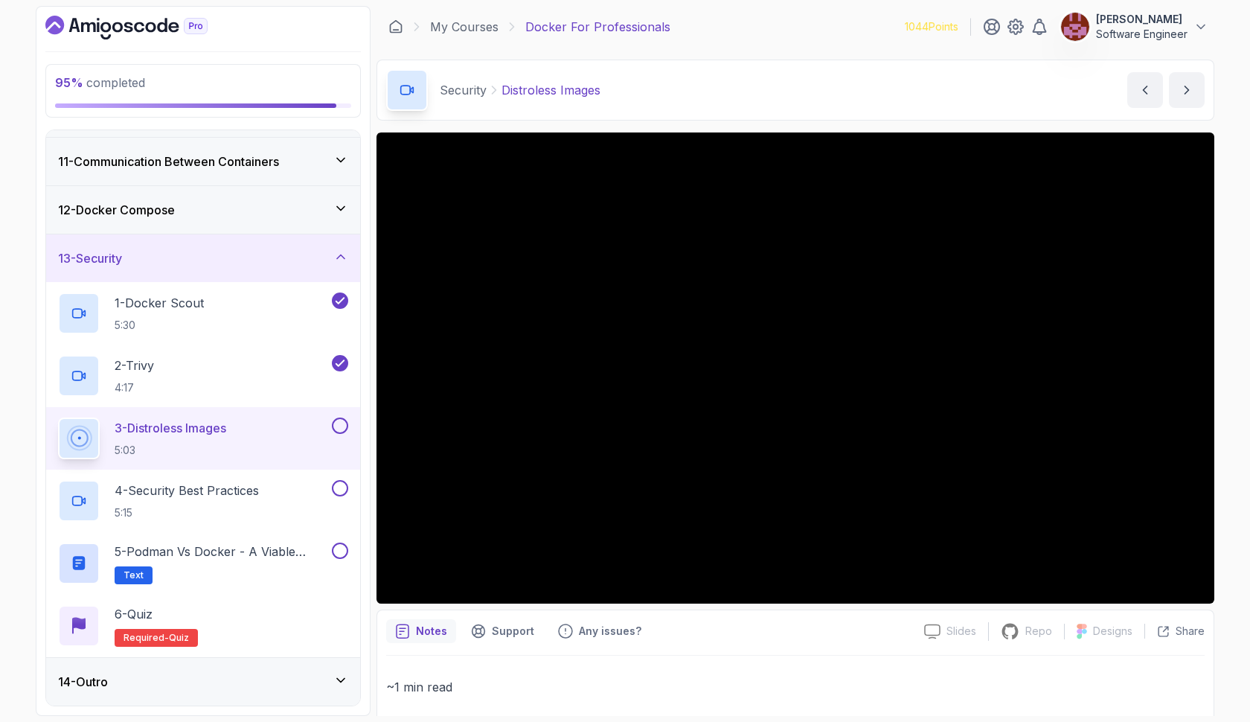
click at [339, 424] on button at bounding box center [340, 426] width 16 height 16
click at [289, 505] on div "4 - Security Best Practices 5:15" at bounding box center [193, 501] width 271 height 42
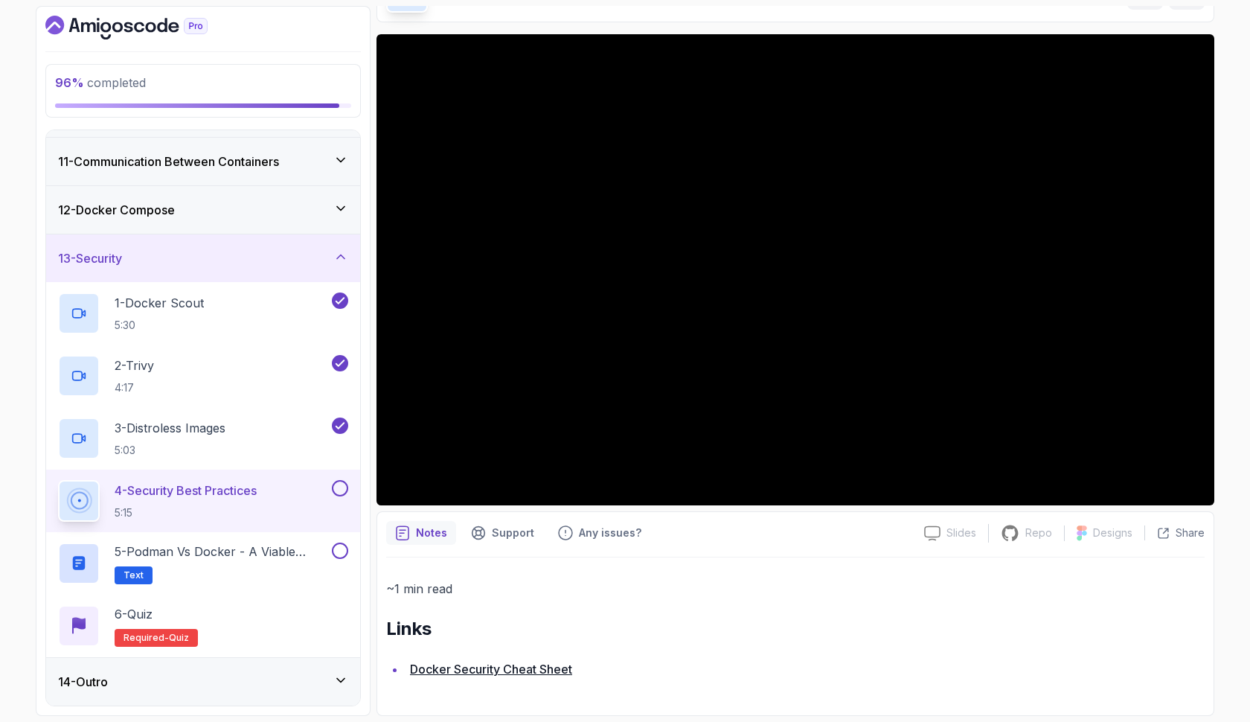
scroll to position [98, 0]
click at [342, 489] on button at bounding box center [340, 488] width 16 height 16
click at [240, 550] on p "5 - Podman vs Docker - A Viable Alternative" at bounding box center [222, 552] width 214 height 18
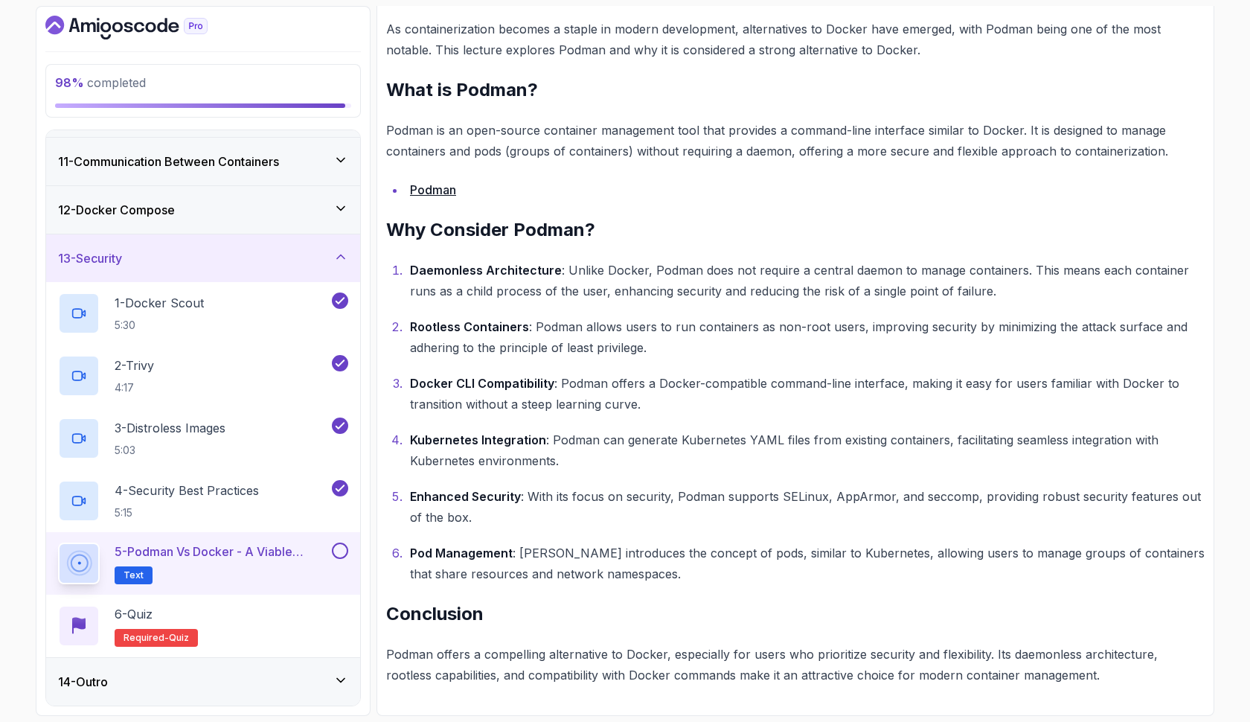
click at [343, 549] on button at bounding box center [340, 551] width 16 height 16
click at [298, 612] on div "6 - Quiz Required- quiz" at bounding box center [203, 626] width 290 height 42
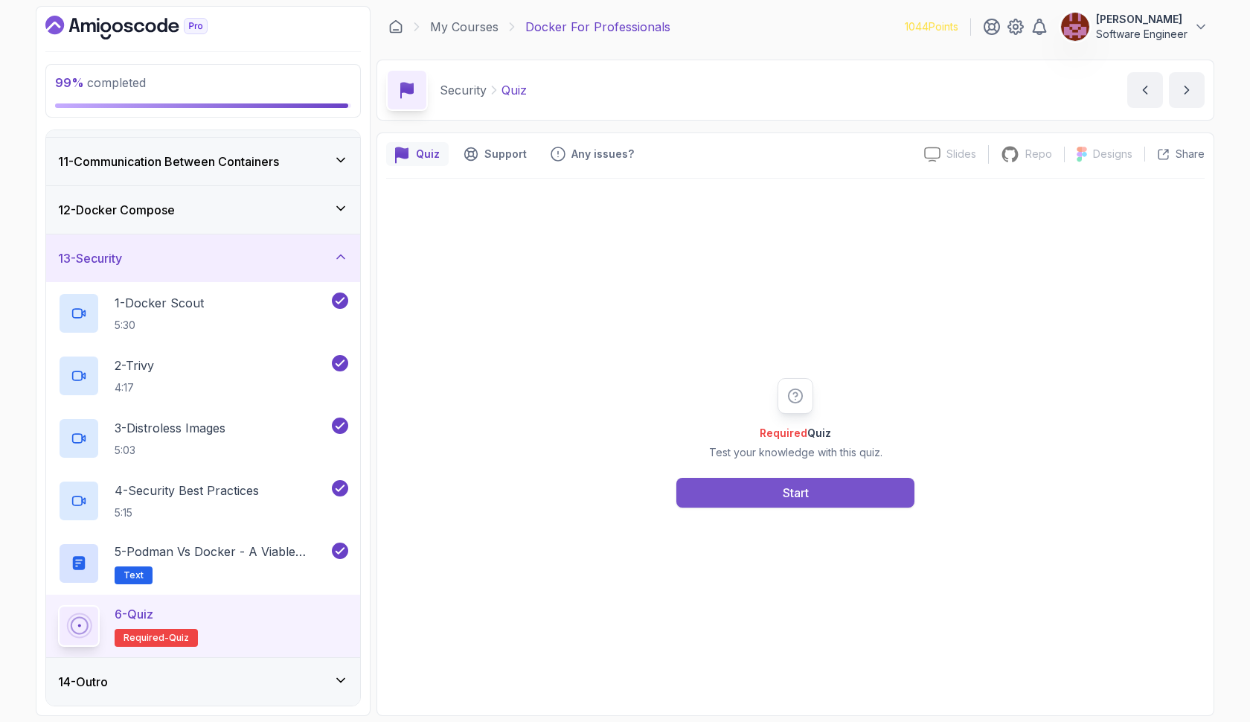
click at [713, 496] on button "Start" at bounding box center [796, 493] width 238 height 30
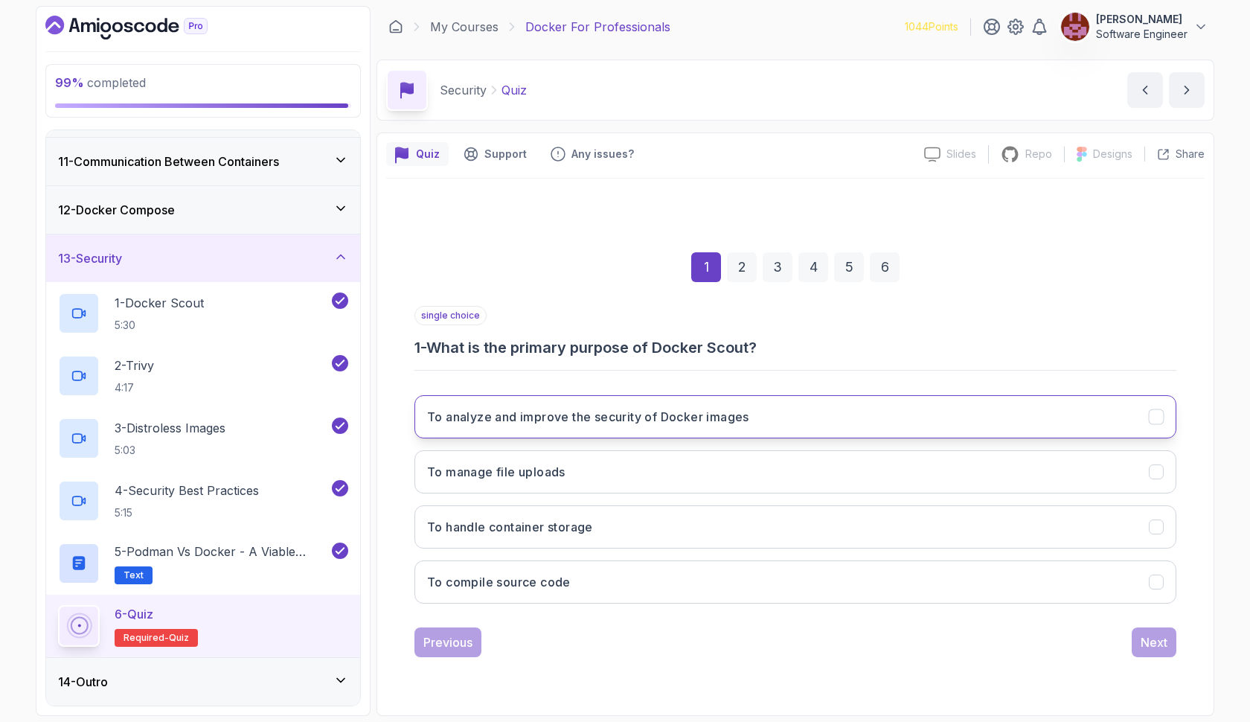
click at [741, 429] on button "To analyze and improve the security of Docker images" at bounding box center [796, 416] width 762 height 43
click at [1148, 640] on div "Next" at bounding box center [1154, 642] width 27 height 18
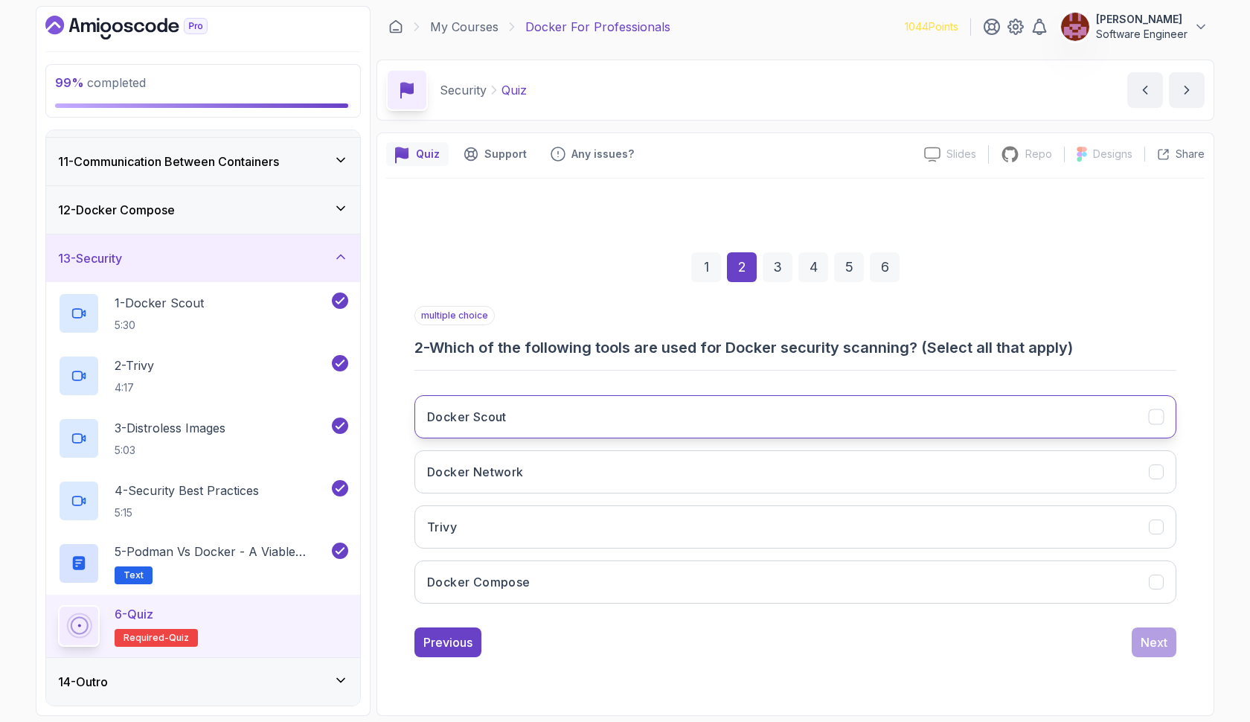
click at [697, 418] on button "Docker Scout" at bounding box center [796, 416] width 762 height 43
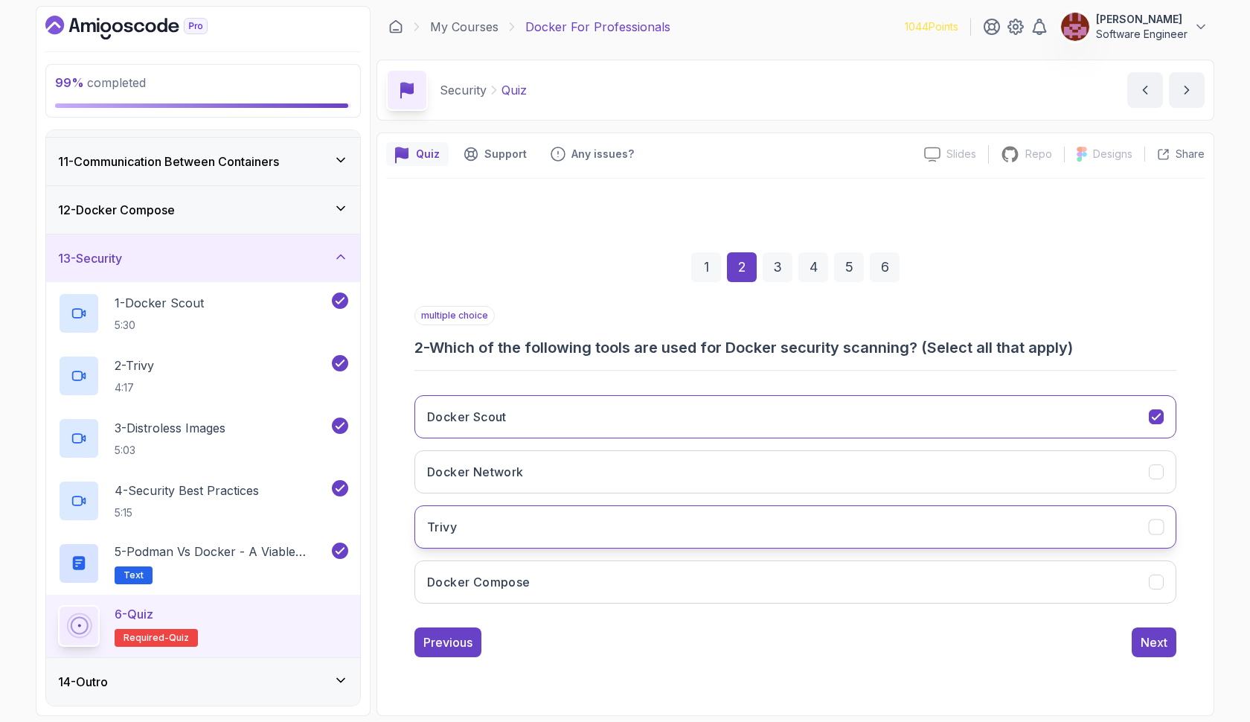
click at [697, 540] on button "Trivy" at bounding box center [796, 526] width 762 height 43
click at [1165, 637] on div "Next" at bounding box center [1154, 642] width 27 height 18
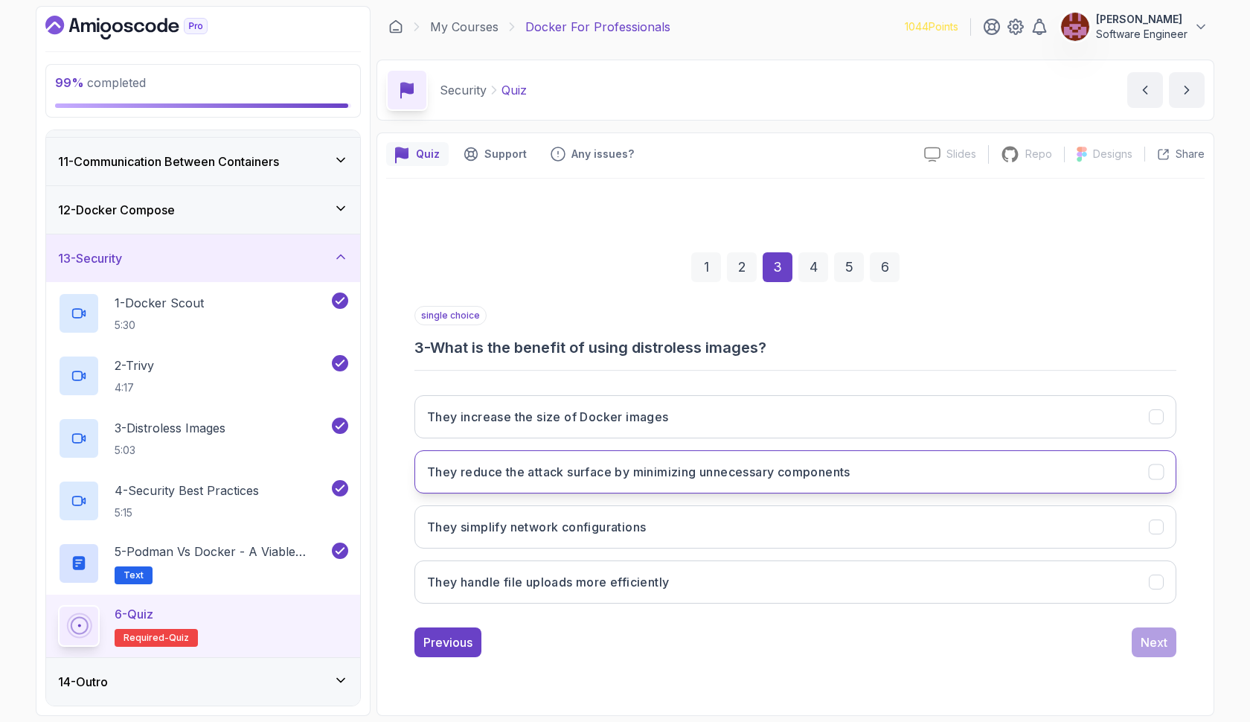
click at [680, 479] on h3 "They reduce the attack surface by minimizing unnecessary components" at bounding box center [639, 472] width 424 height 18
click at [1151, 647] on div "Next" at bounding box center [1154, 642] width 27 height 18
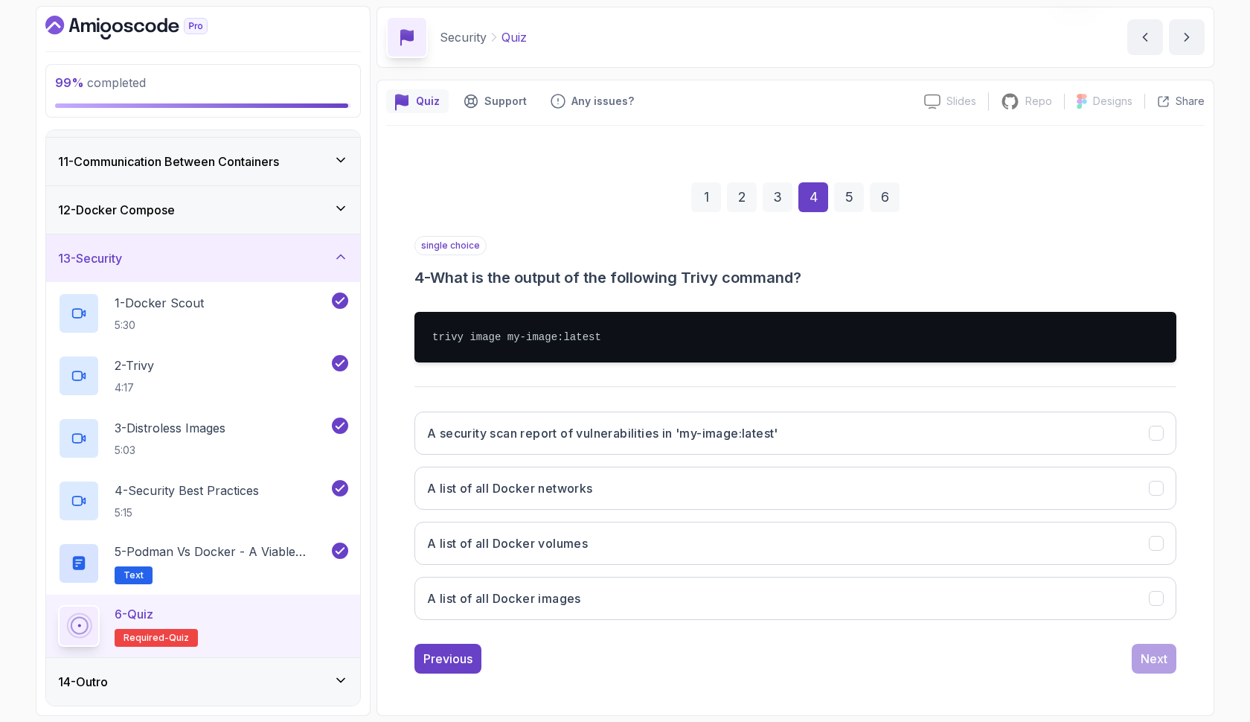
scroll to position [53, 0]
click at [627, 438] on h3 "A security scan report of vulnerabilities in 'my-image:latest'" at bounding box center [602, 433] width 351 height 18
click at [1157, 656] on div "Next" at bounding box center [1154, 659] width 27 height 18
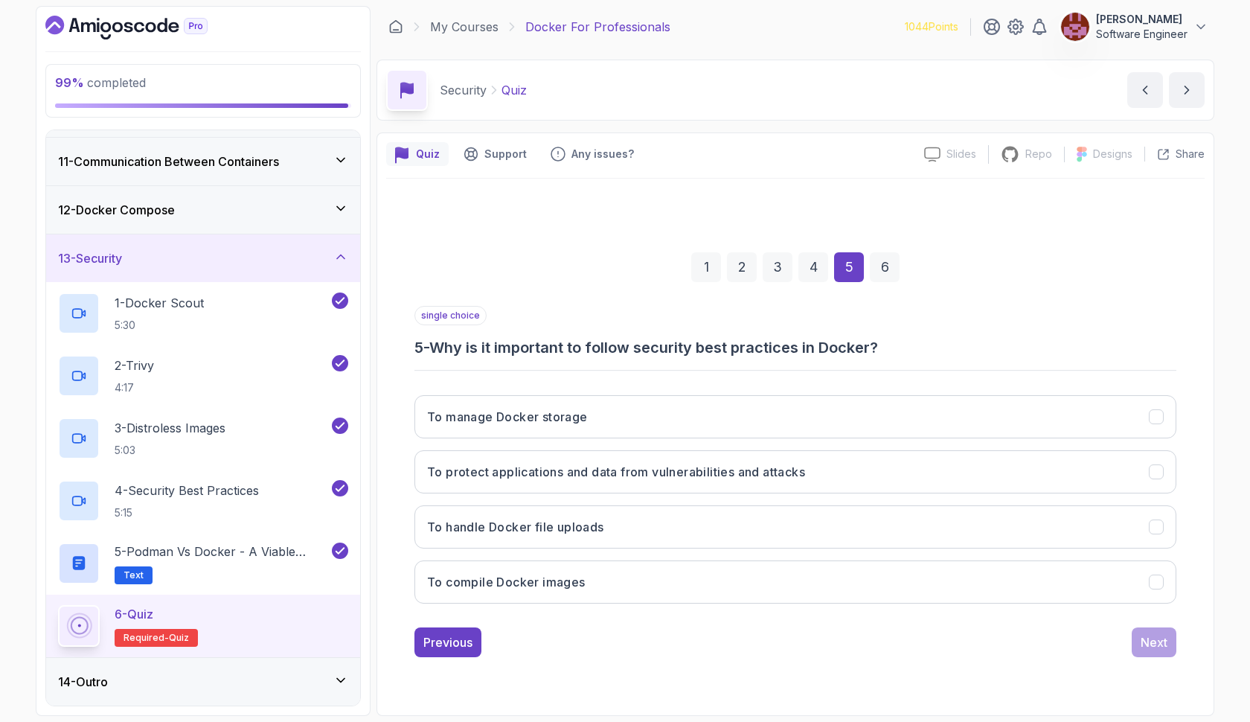
scroll to position [0, 0]
click at [715, 472] on h3 "To protect applications and data from vulnerabilities and attacks" at bounding box center [616, 472] width 378 height 18
click at [1148, 639] on div "Next" at bounding box center [1154, 642] width 27 height 18
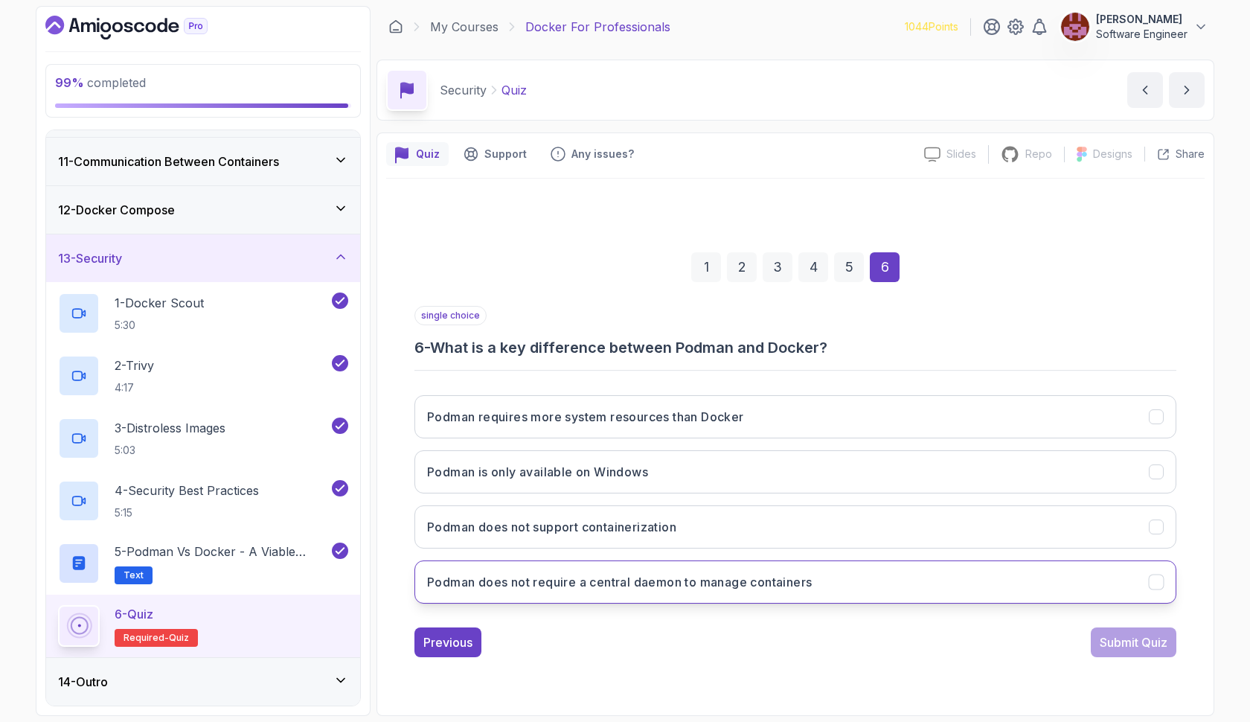
click at [627, 590] on h3 "Podman does not require a central daemon to manage containers" at bounding box center [619, 582] width 385 height 18
click at [1135, 639] on div "Submit Quiz" at bounding box center [1134, 642] width 68 height 18
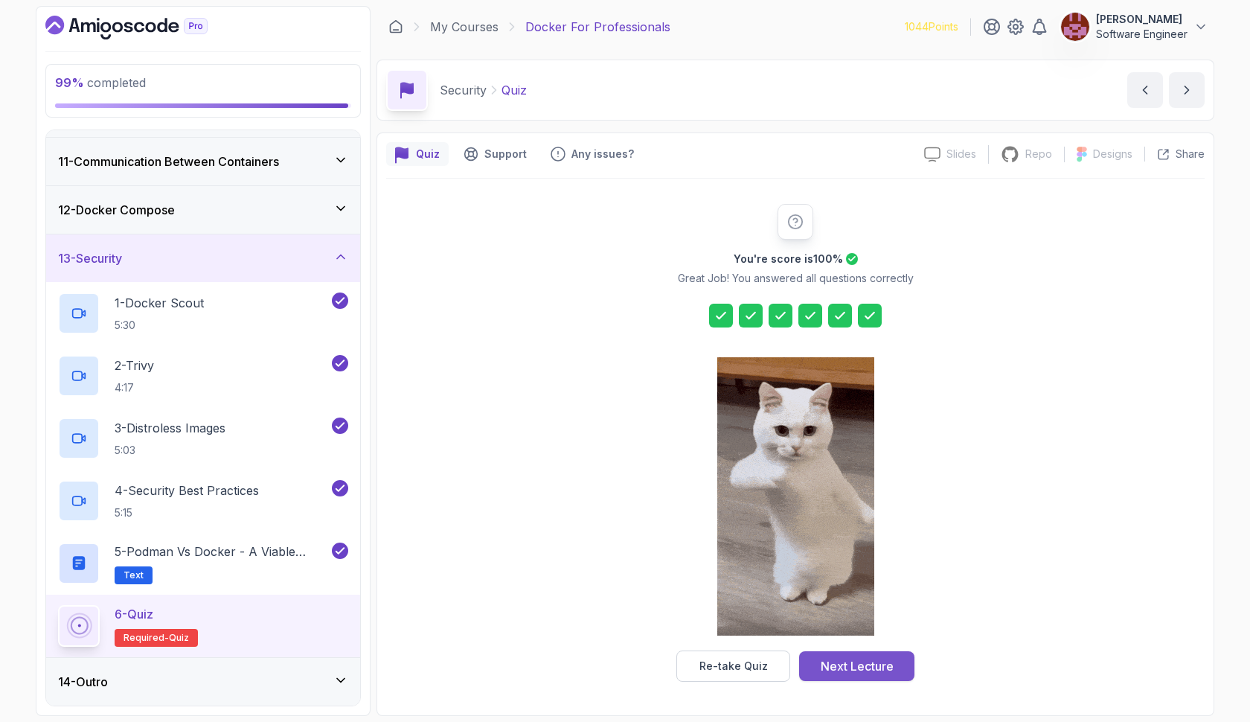
click at [889, 664] on div "Next Lecture" at bounding box center [857, 666] width 73 height 18
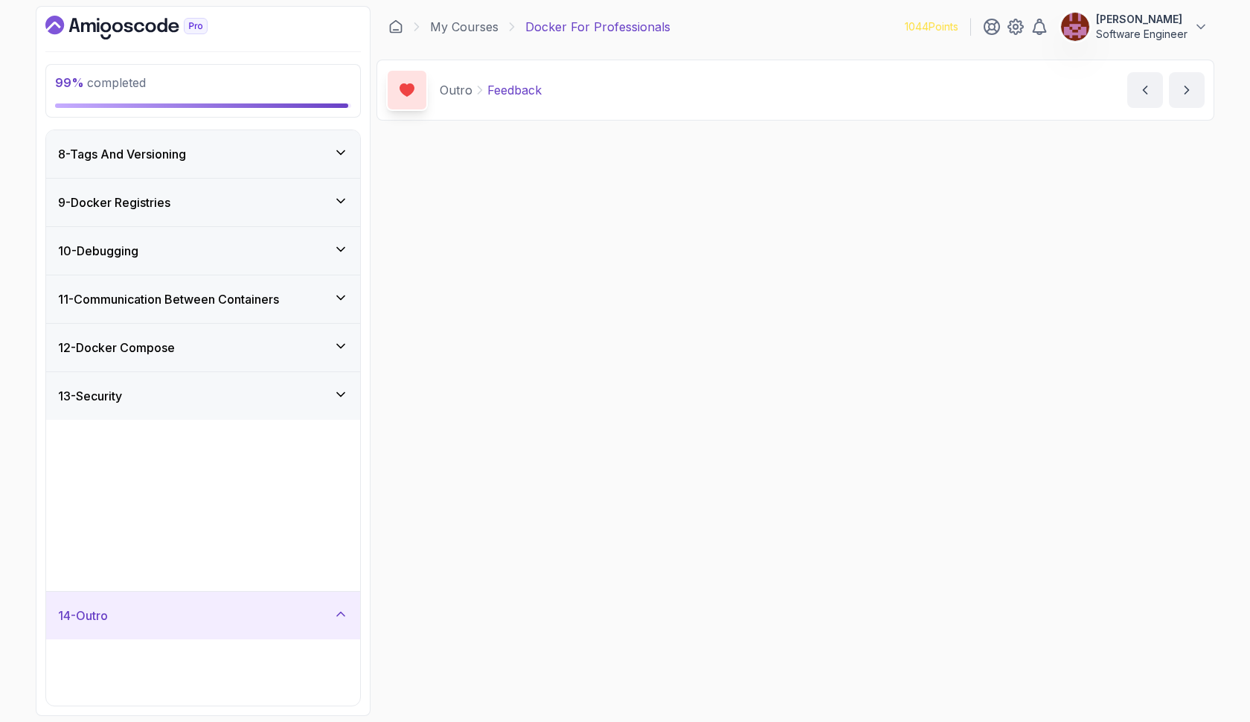
scroll to position [101, 0]
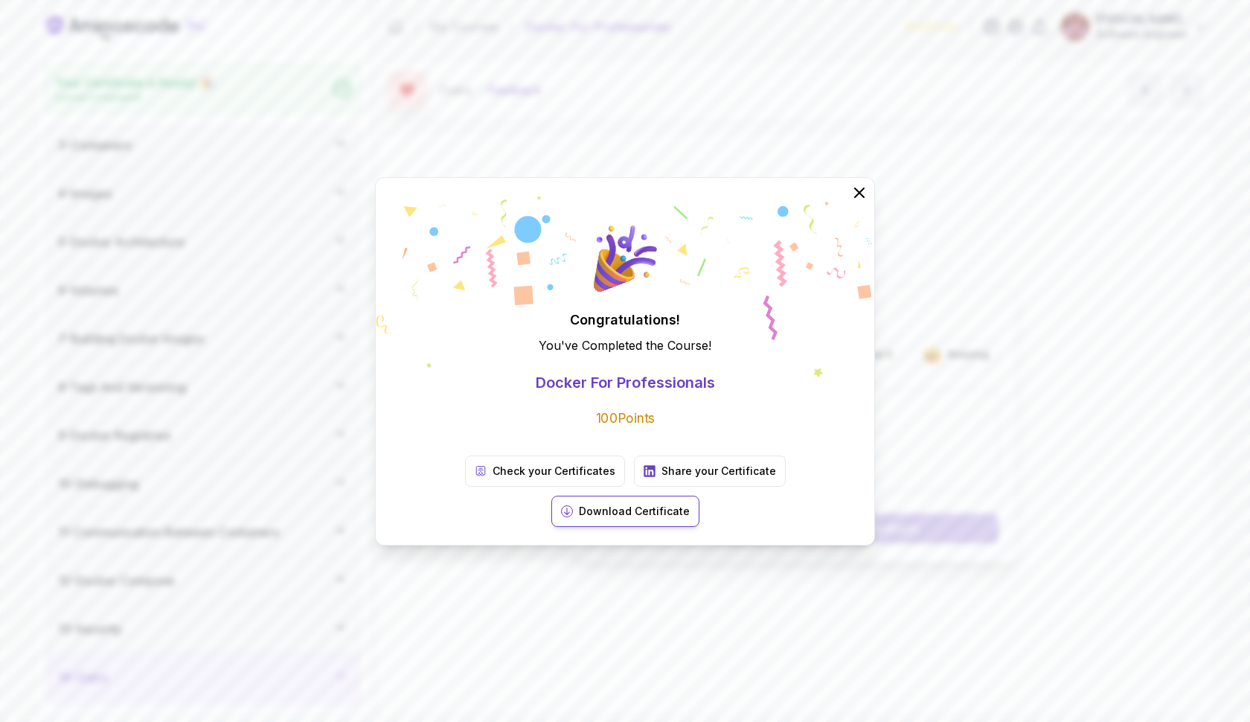
click at [690, 504] on p "Download Certificate" at bounding box center [634, 511] width 111 height 15
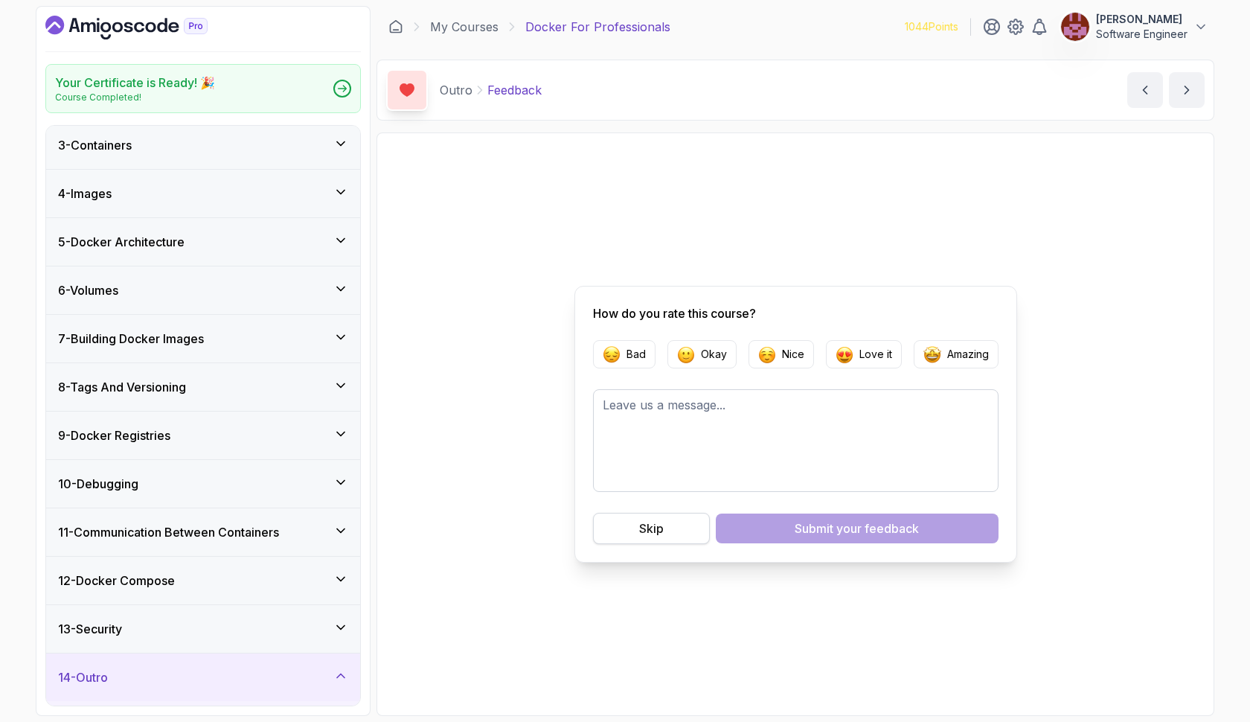
click at [630, 526] on button "Skip" at bounding box center [651, 528] width 117 height 31
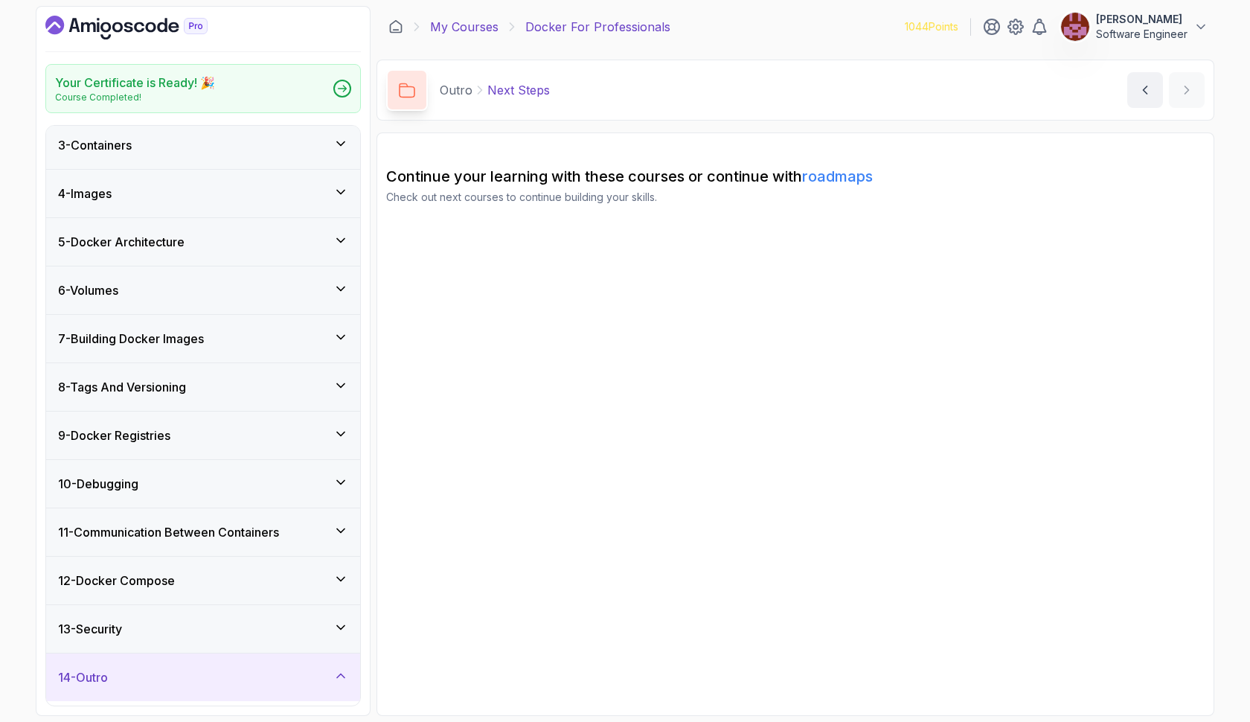
click at [479, 31] on link "My Courses" at bounding box center [464, 27] width 68 height 18
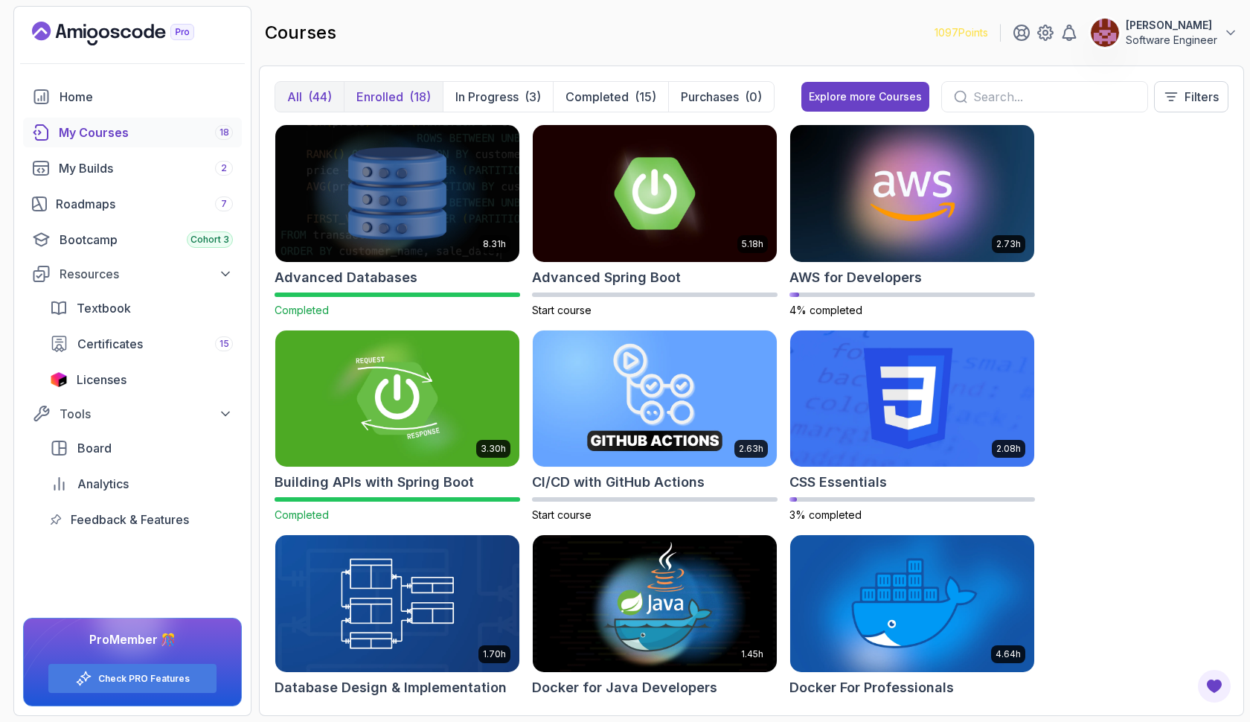
click at [426, 98] on div "(18)" at bounding box center [420, 97] width 22 height 18
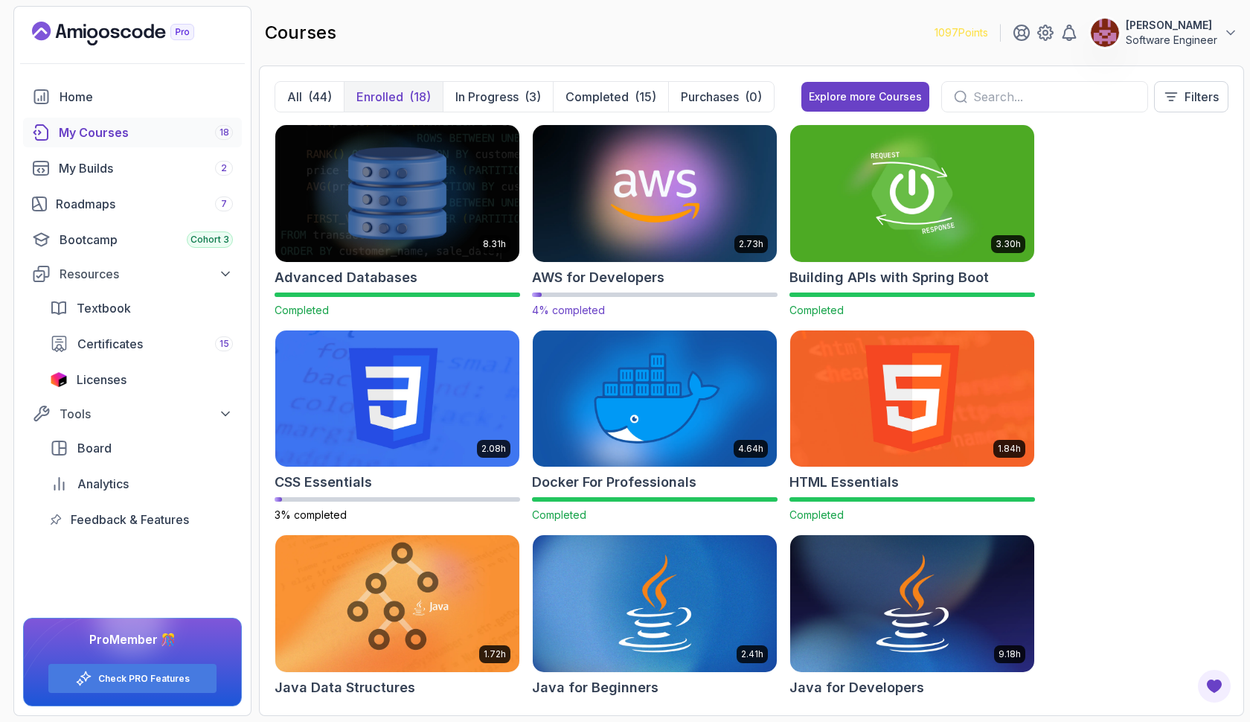
click at [599, 187] on img at bounding box center [655, 193] width 256 height 144
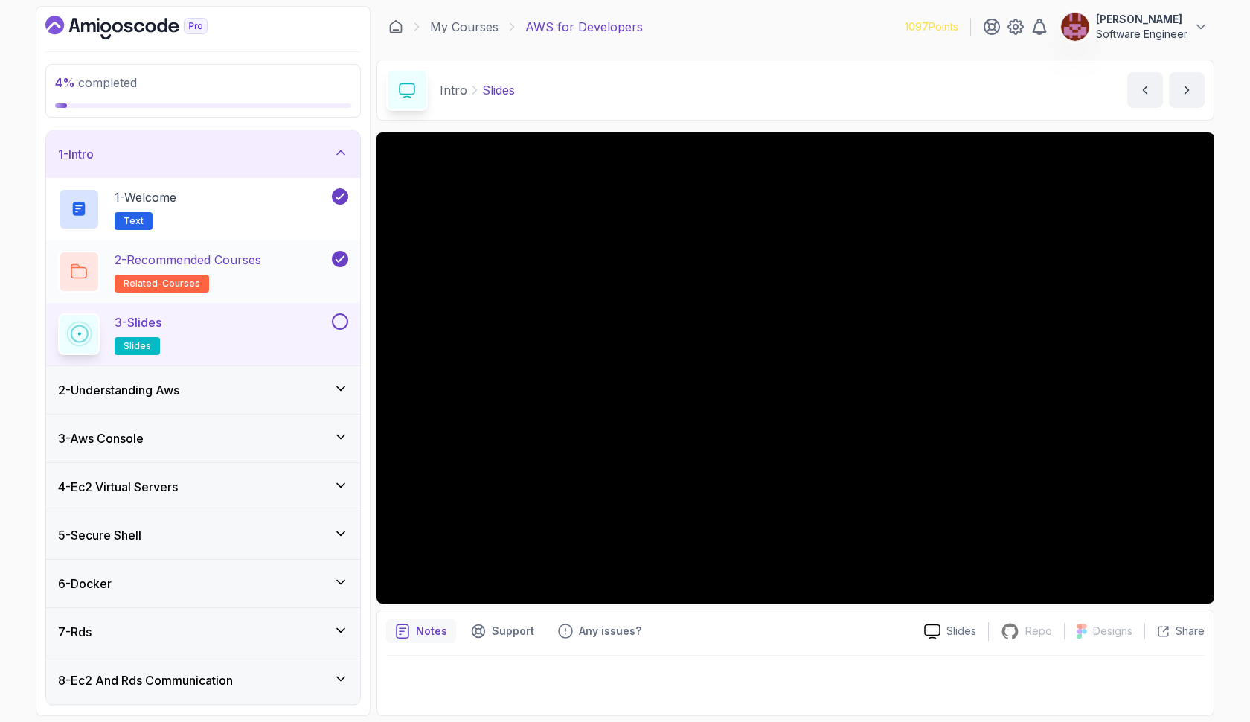
click at [300, 261] on div "2 - Recommended Courses related-courses" at bounding box center [193, 272] width 271 height 42
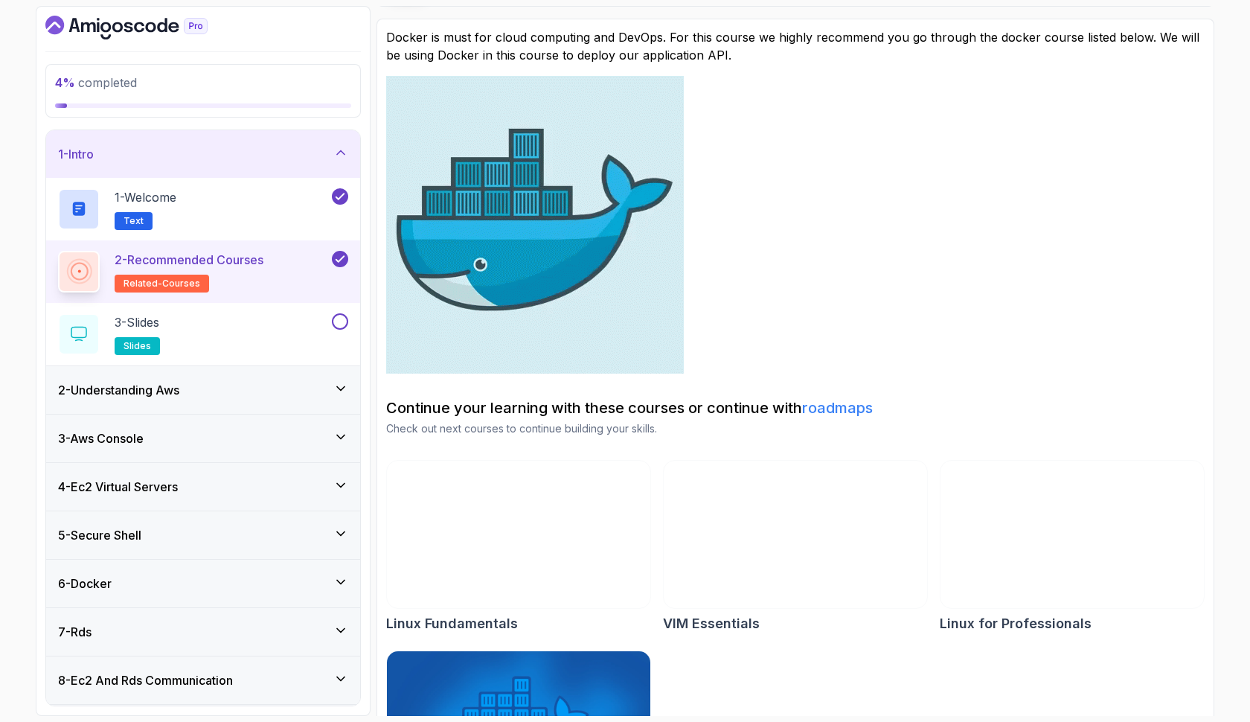
scroll to position [113, 0]
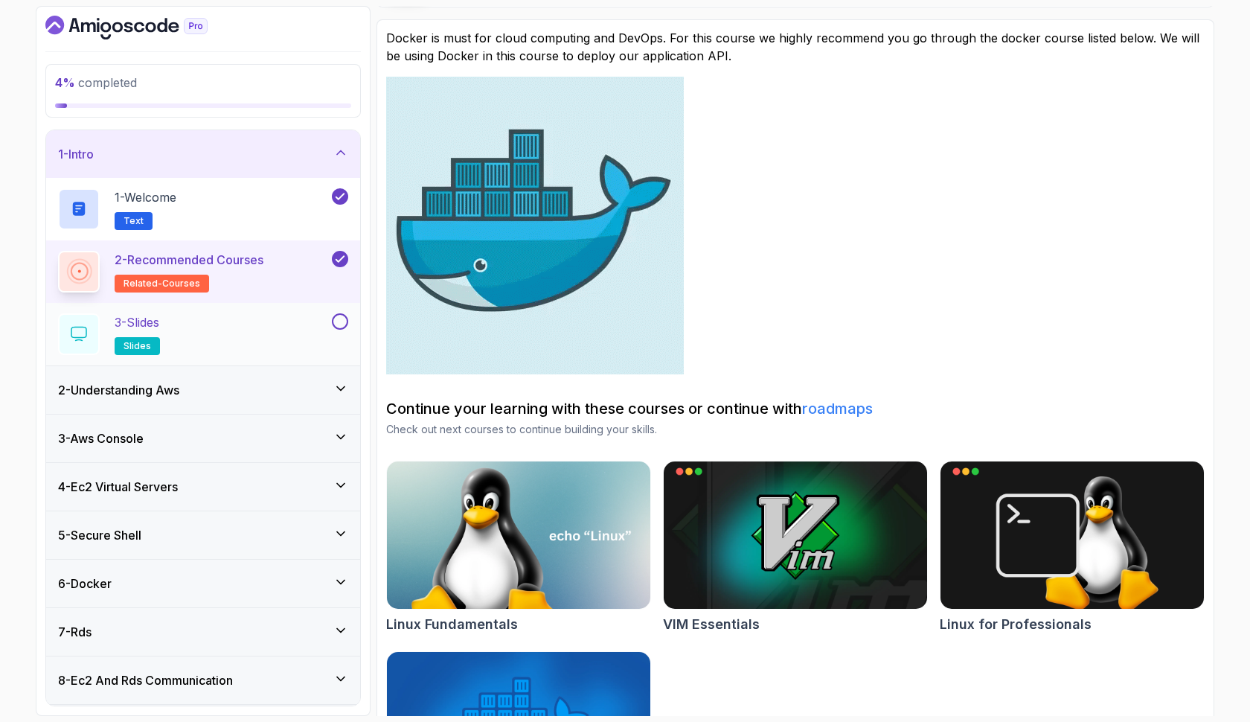
click at [261, 333] on div "3 - Slides slides" at bounding box center [193, 334] width 271 height 42
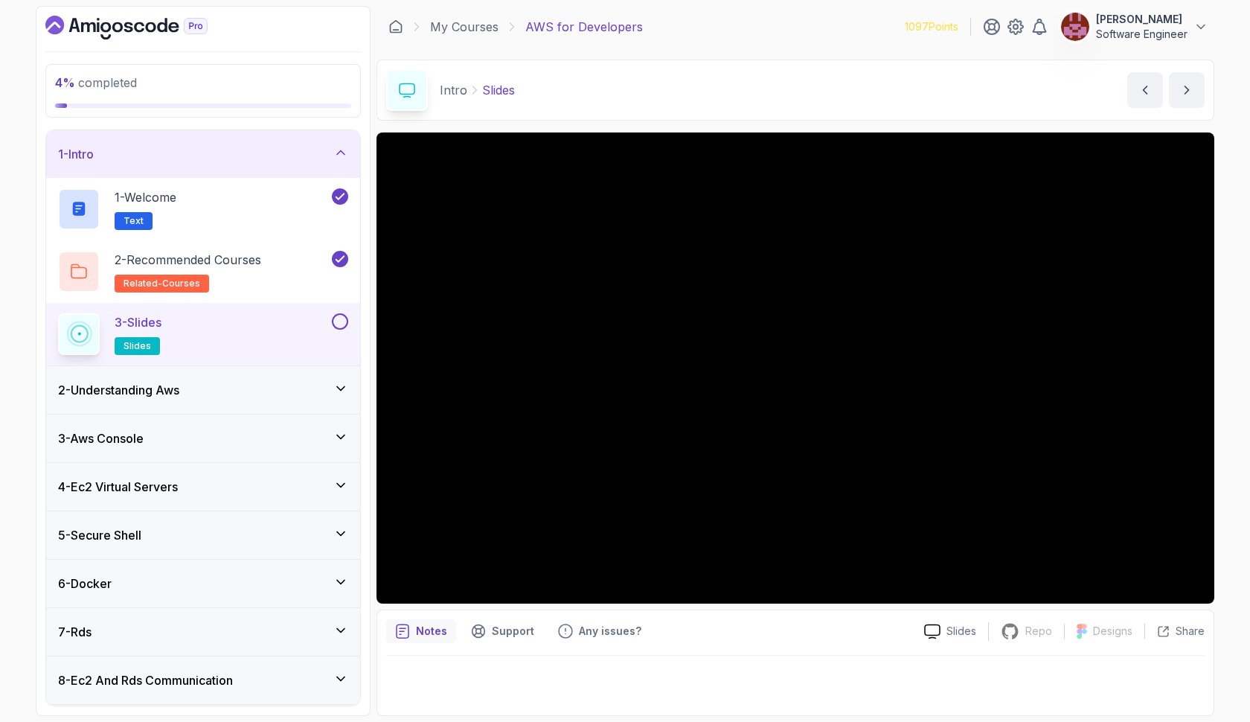
click at [341, 316] on button at bounding box center [340, 321] width 16 height 16
click at [280, 391] on div "2 - Understanding Aws" at bounding box center [203, 390] width 290 height 18
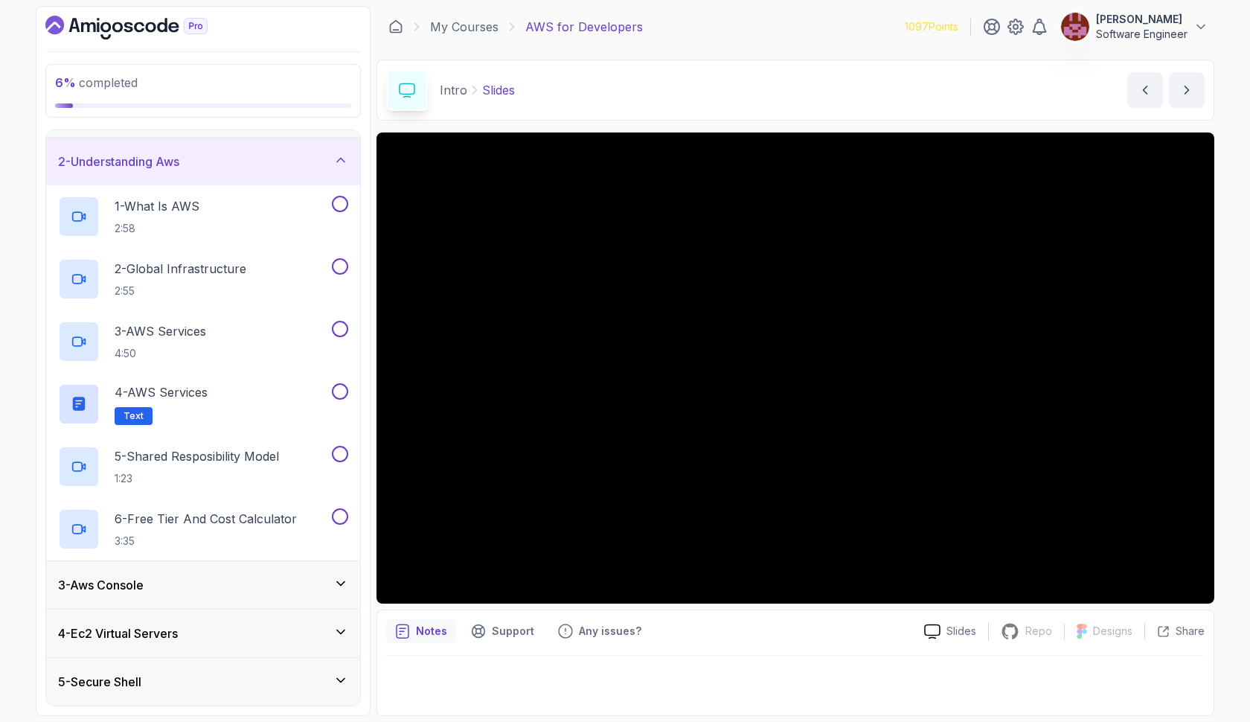
scroll to position [45, 0]
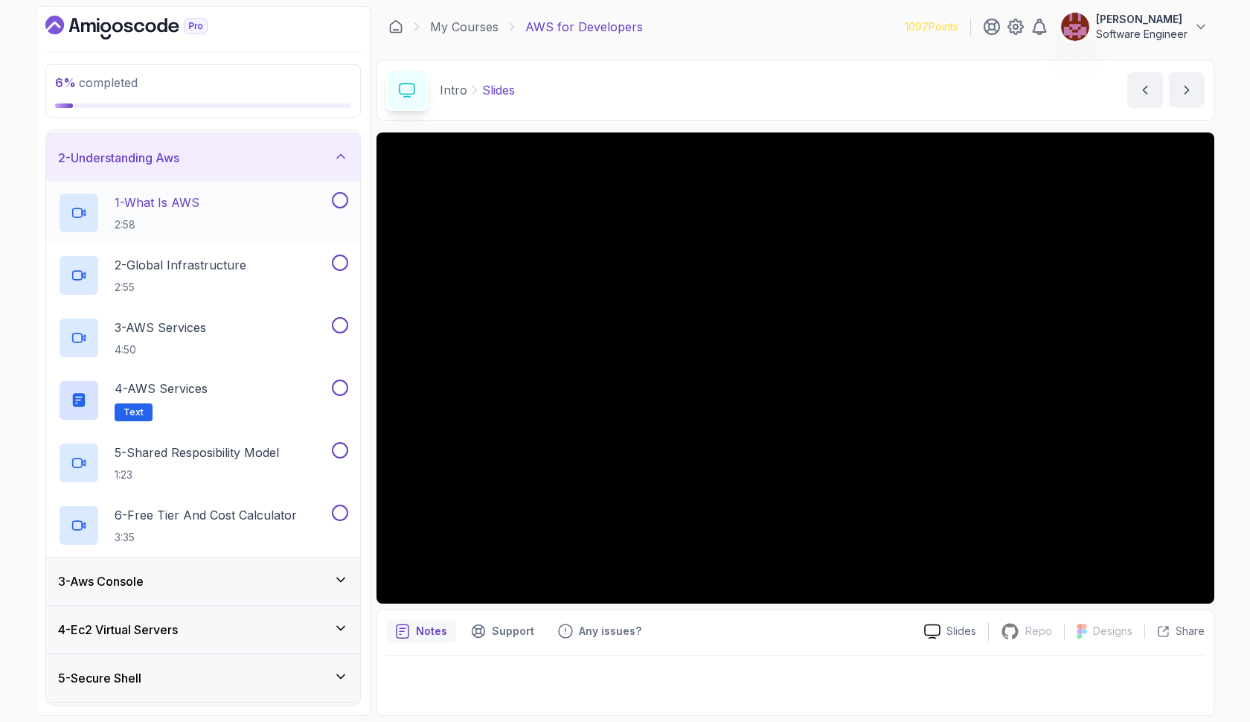
click at [252, 213] on div "1 - What Is AWS 2:58" at bounding box center [193, 213] width 271 height 42
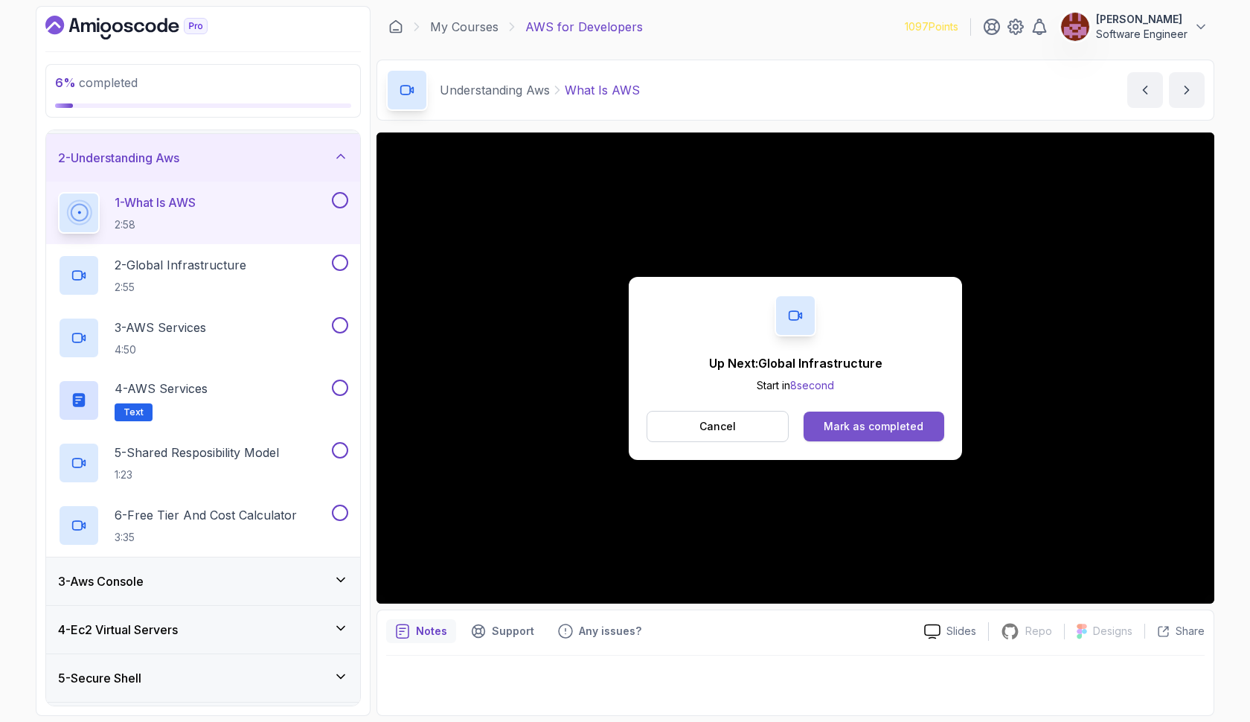
click at [854, 417] on button "Mark as completed" at bounding box center [874, 427] width 141 height 30
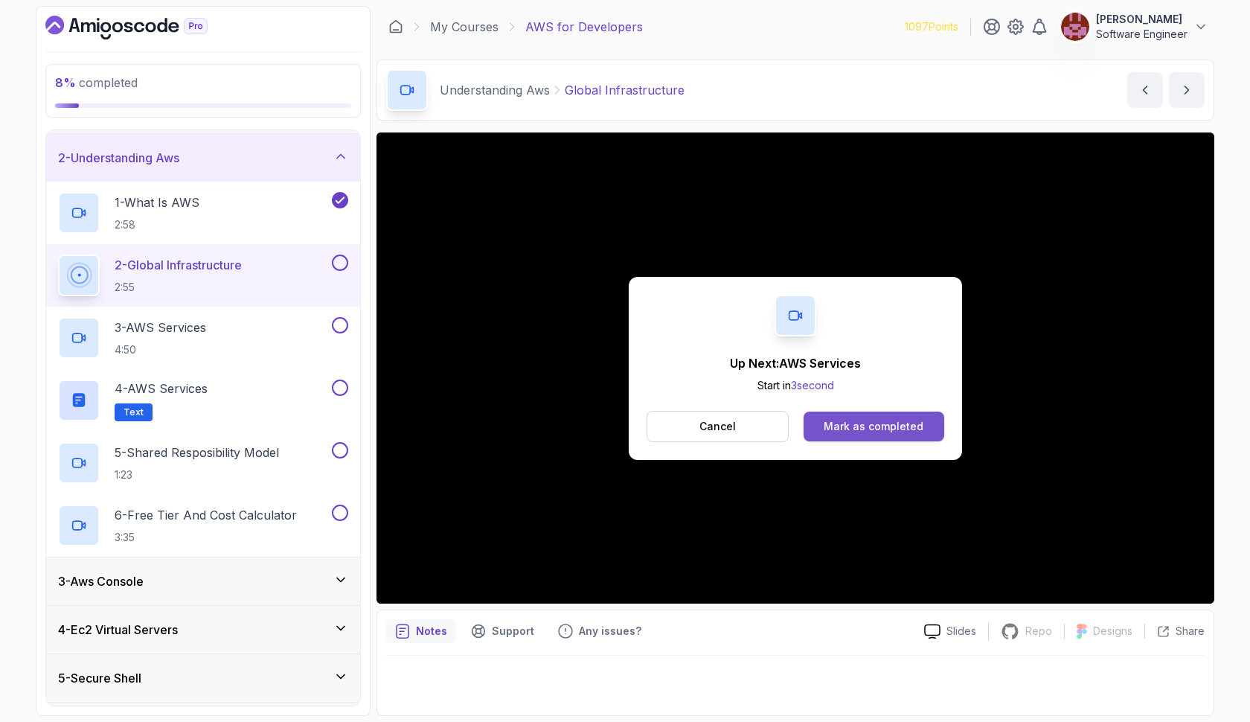
click at [875, 427] on div "Mark as completed" at bounding box center [874, 426] width 100 height 15
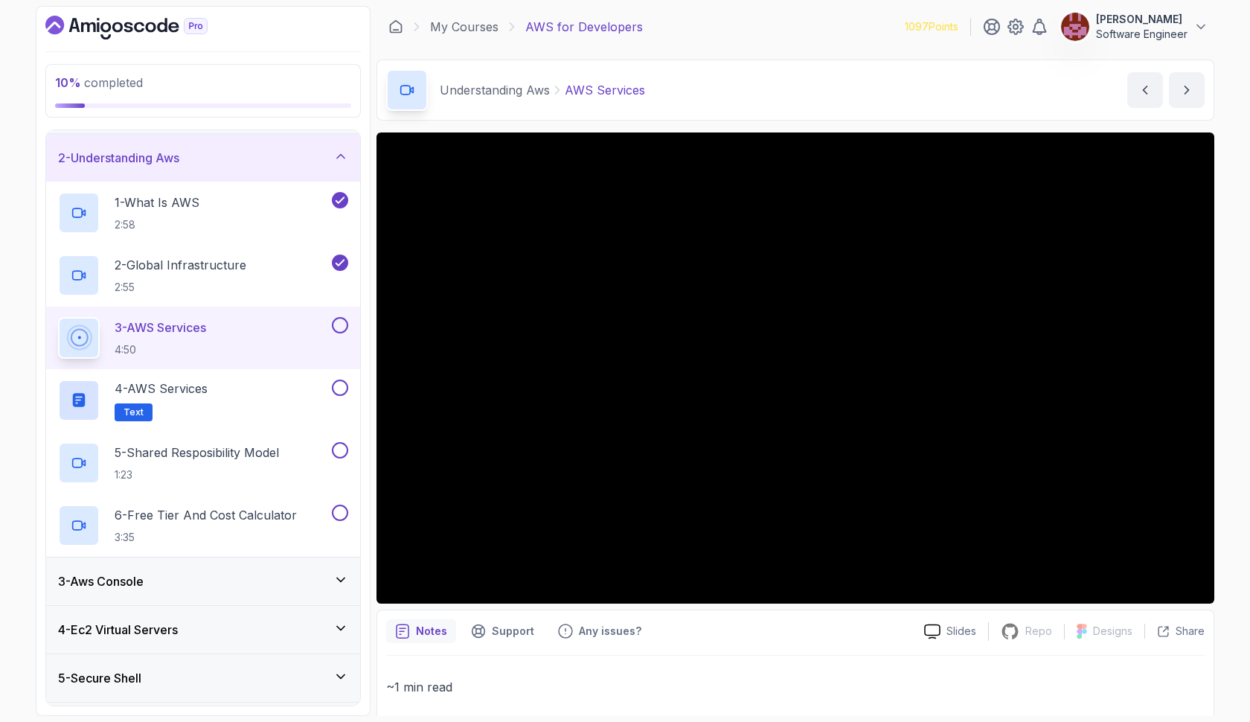
click at [342, 321] on button at bounding box center [340, 325] width 16 height 16
click at [223, 386] on div "4 - AWS Services Text" at bounding box center [193, 401] width 271 height 42
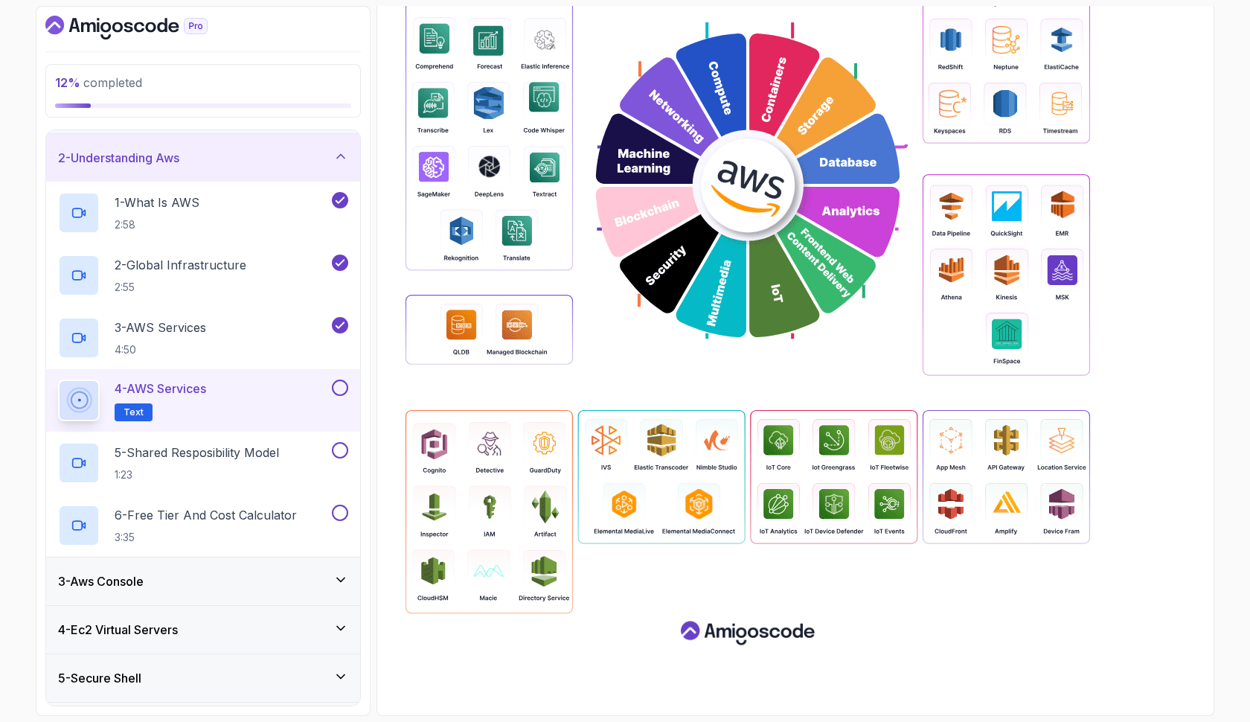
scroll to position [535, 0]
click at [339, 389] on button at bounding box center [340, 388] width 16 height 16
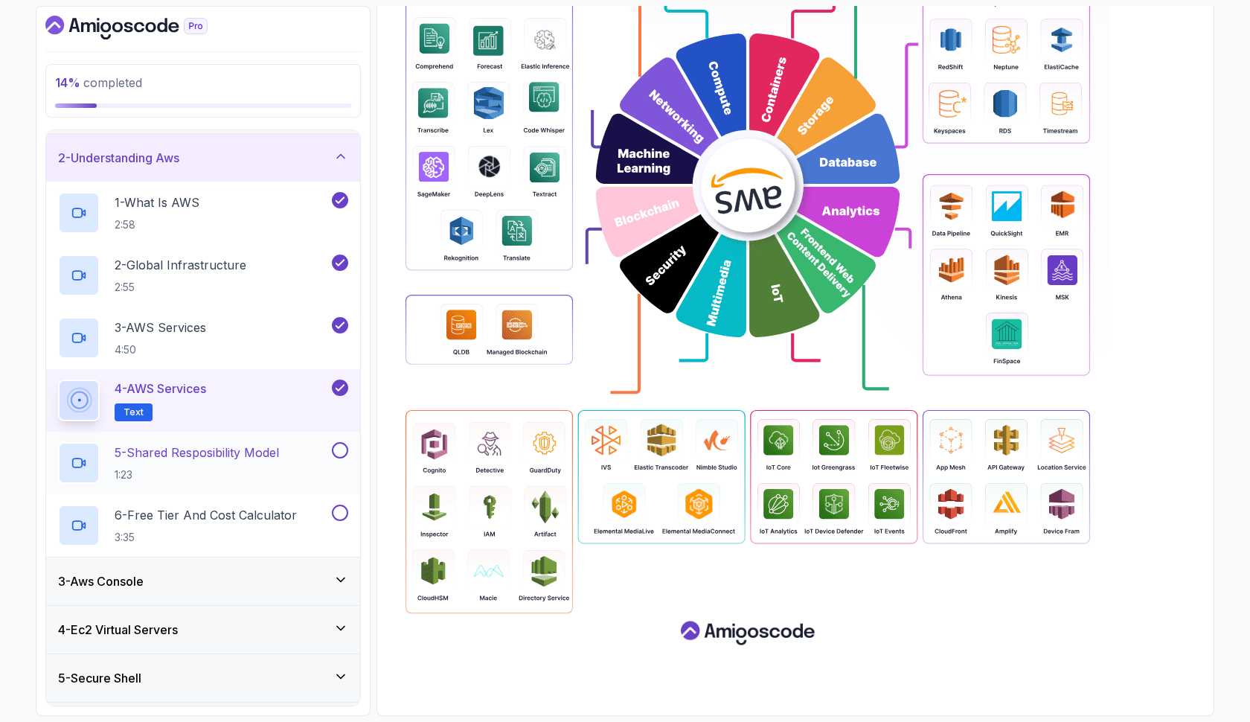
click at [279, 460] on p "5 - Shared Resposibility Model" at bounding box center [197, 453] width 164 height 18
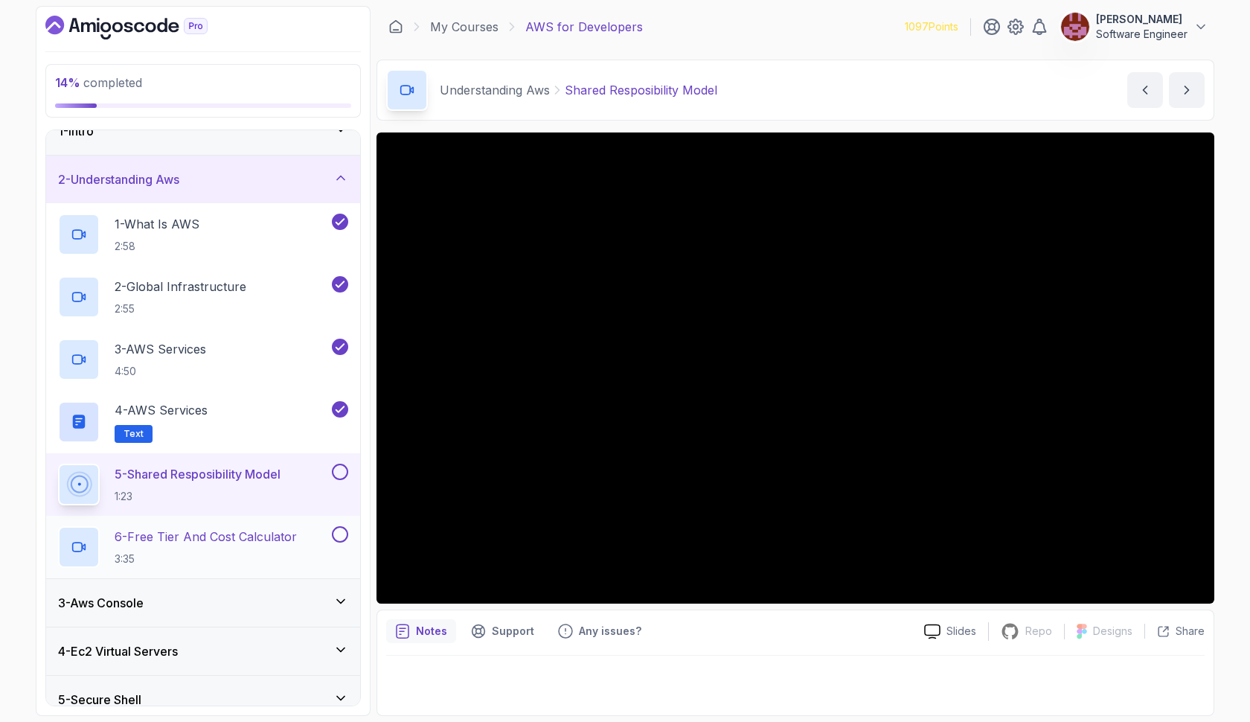
scroll to position [22, 0]
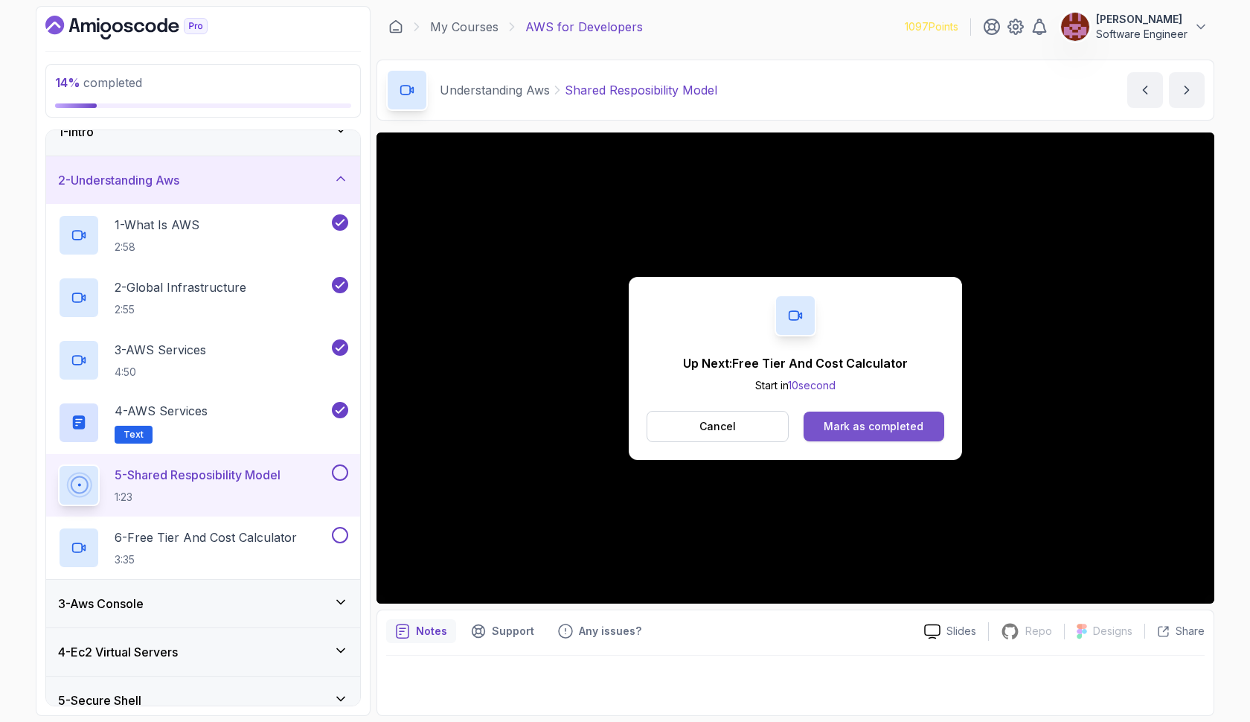
click at [835, 432] on div "Mark as completed" at bounding box center [874, 426] width 100 height 15
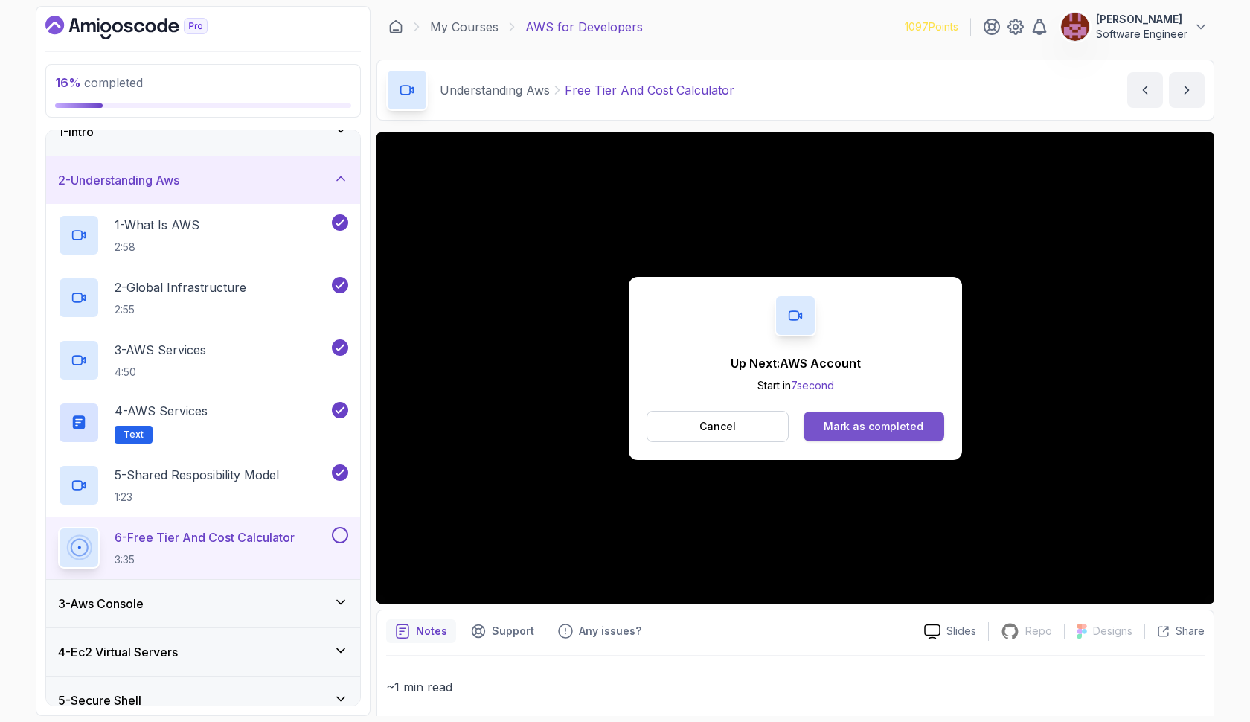
click at [837, 434] on button "Mark as completed" at bounding box center [874, 427] width 141 height 30
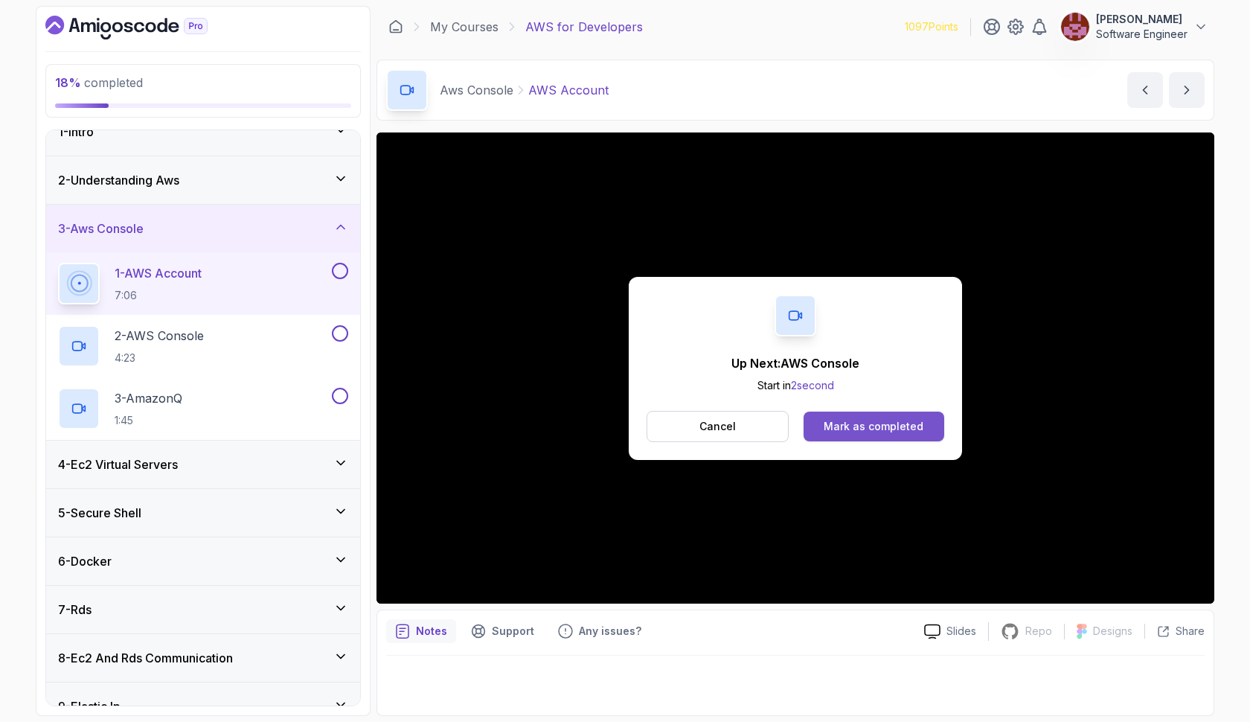
click at [832, 424] on div "Mark as completed" at bounding box center [874, 426] width 100 height 15
